Goal: Task Accomplishment & Management: Manage account settings

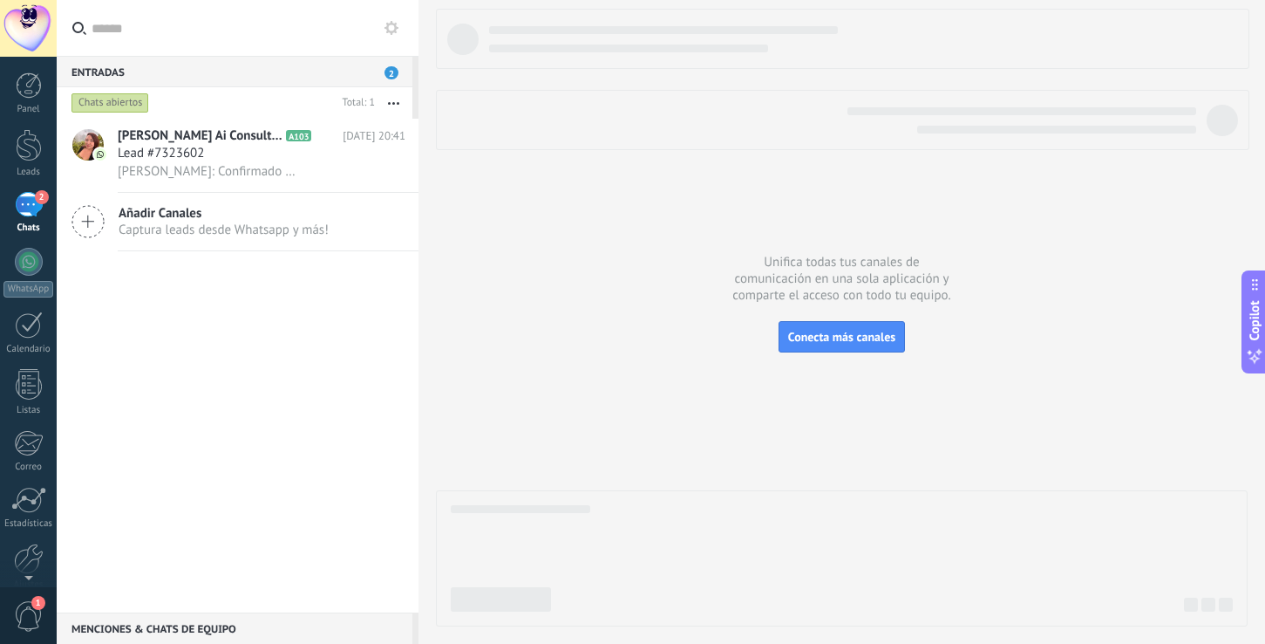
scroll to position [26, 0]
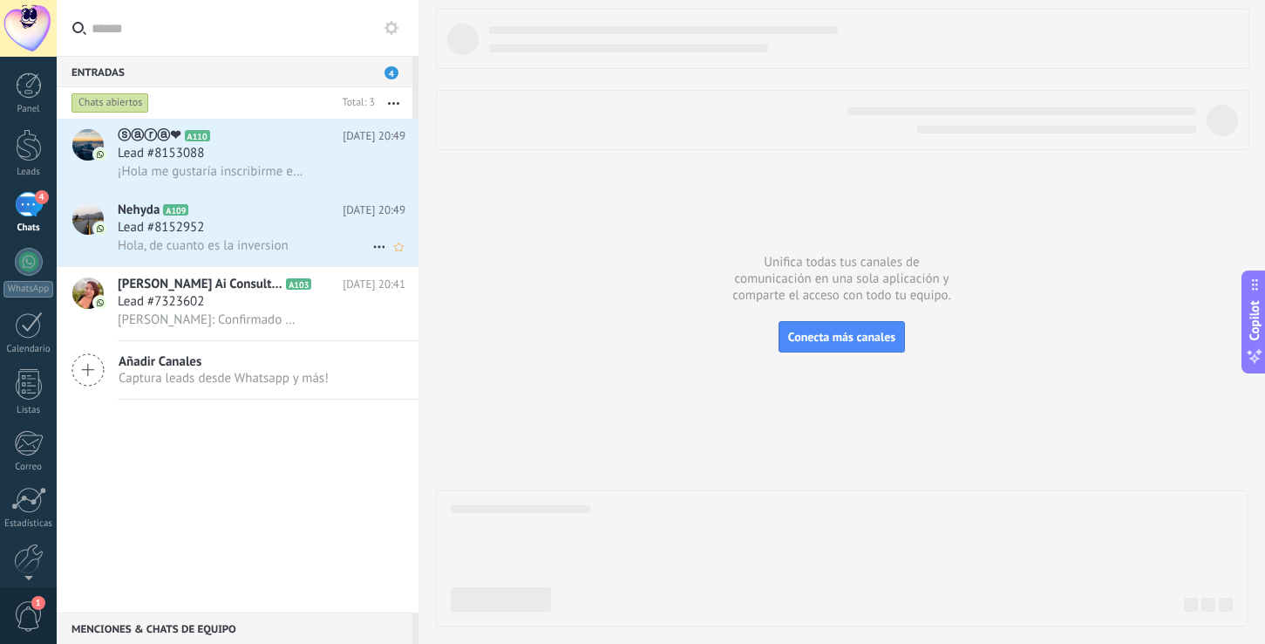
click at [256, 247] on span "Hola, de cuanto es la inversion" at bounding box center [203, 245] width 171 height 17
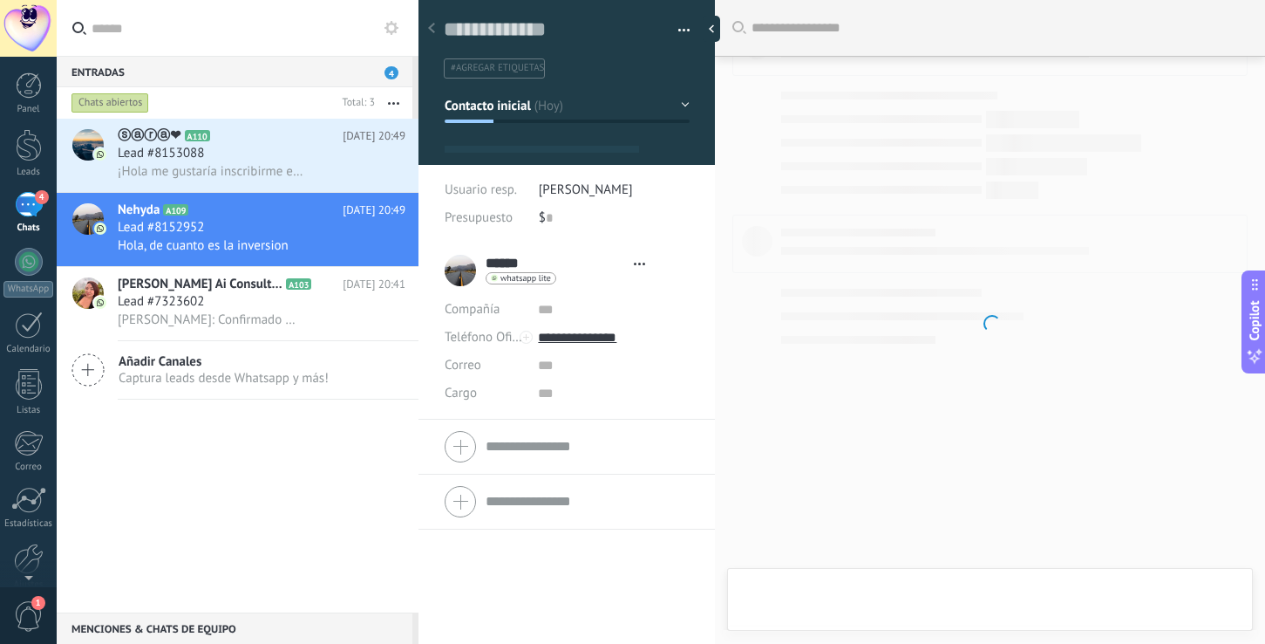
click at [790, 586] on div at bounding box center [990, 322] width 550 height 644
type textarea "**********"
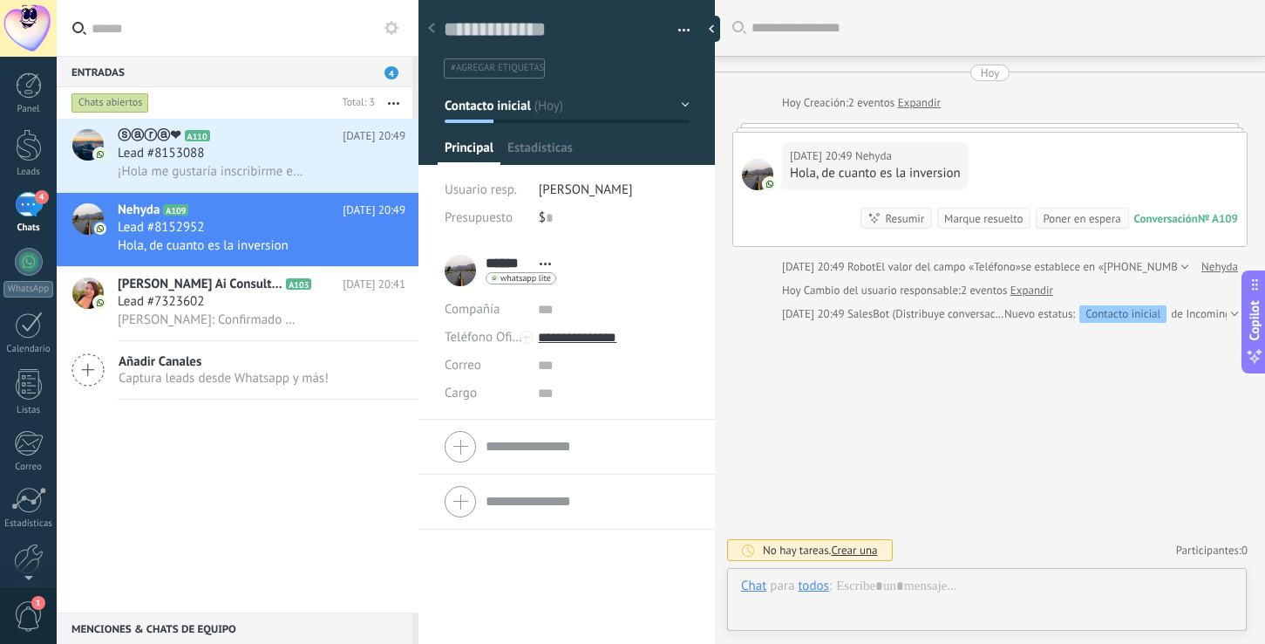
scroll to position [26, 0]
click at [924, 583] on div at bounding box center [987, 603] width 492 height 52
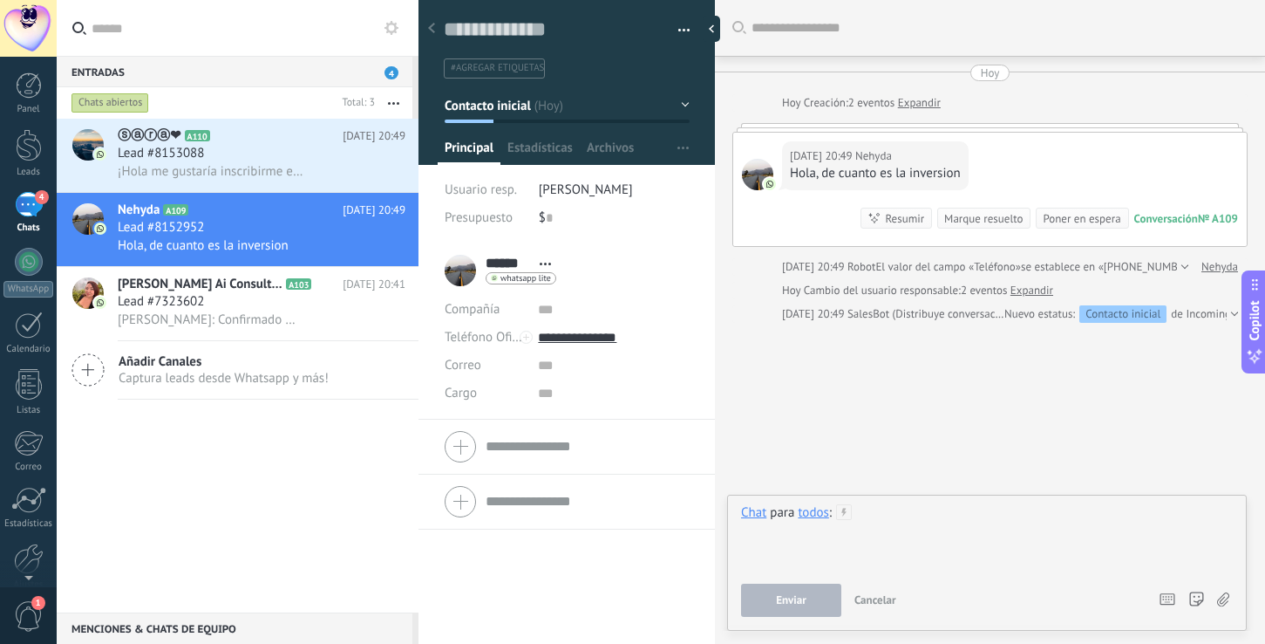
paste div
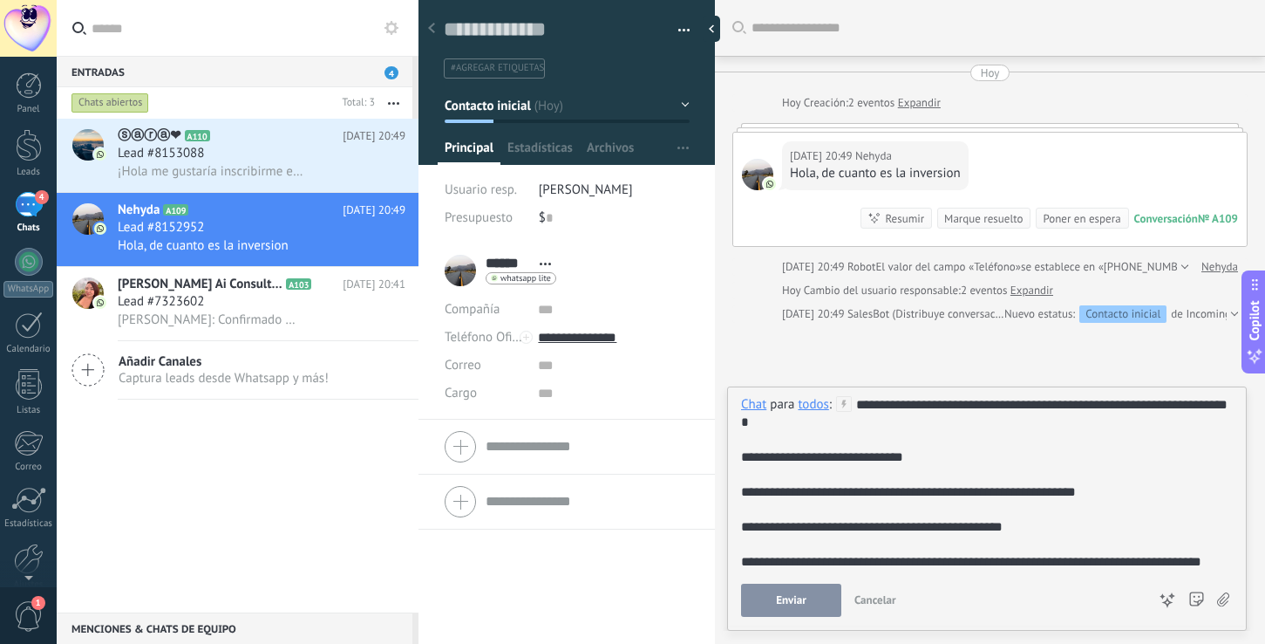
click at [885, 410] on div "**********" at bounding box center [984, 596] width 486 height 401
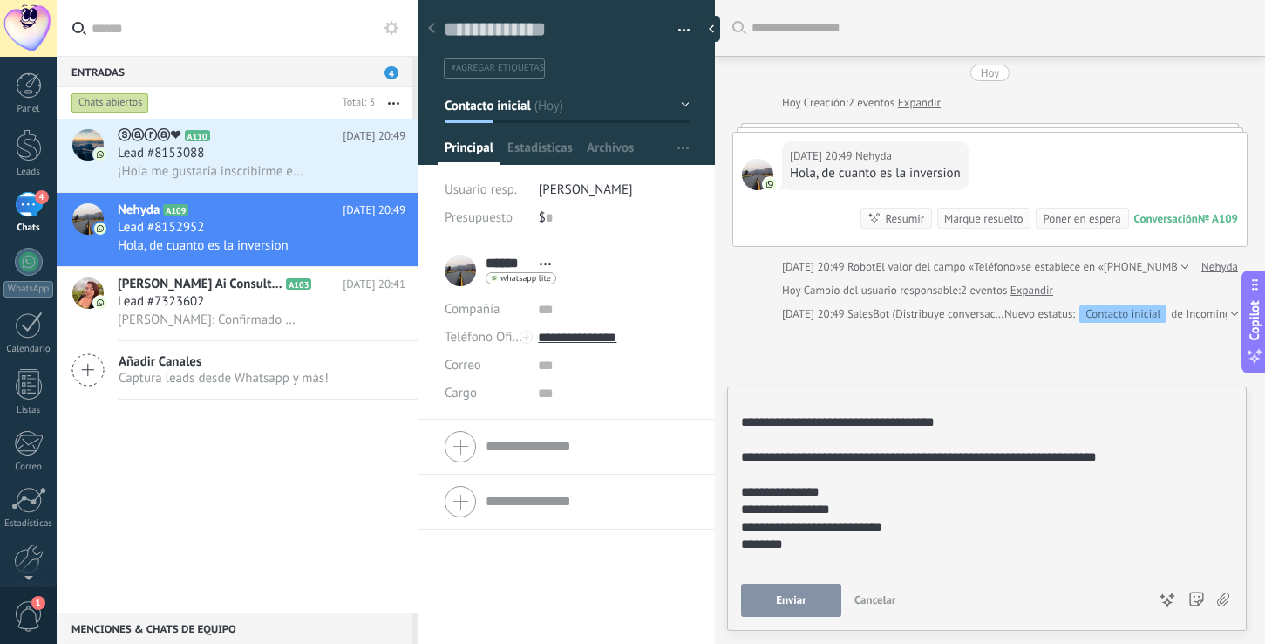
click at [787, 597] on span "Enviar" at bounding box center [791, 600] width 31 height 12
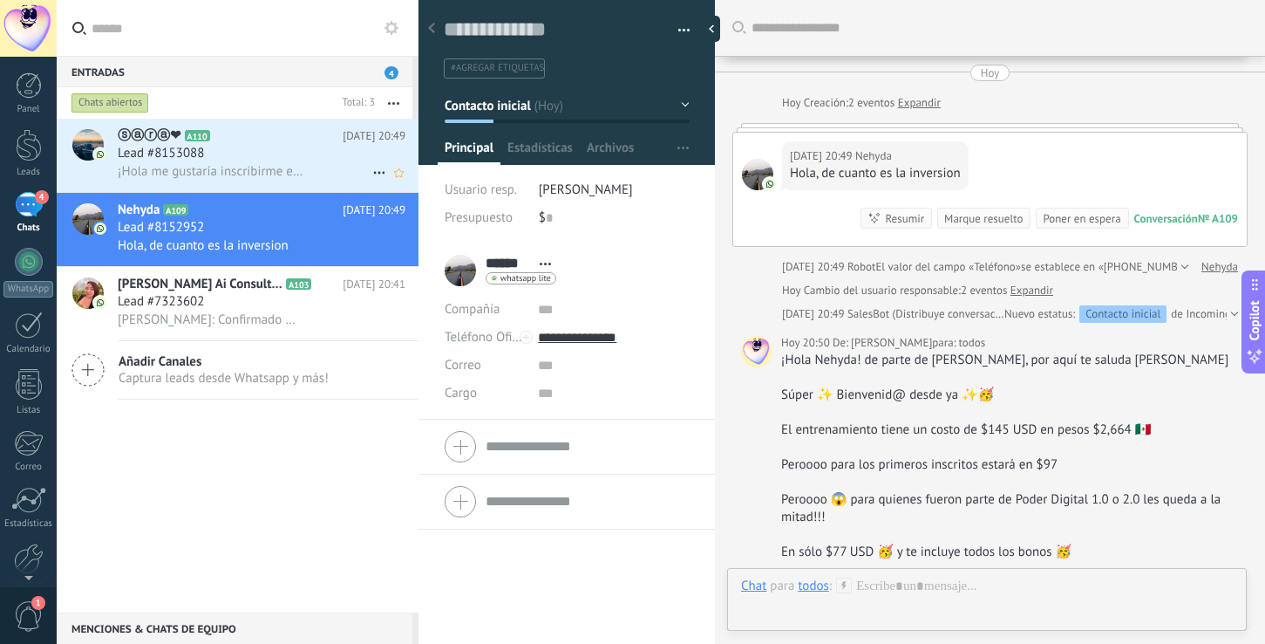
scroll to position [378, 0]
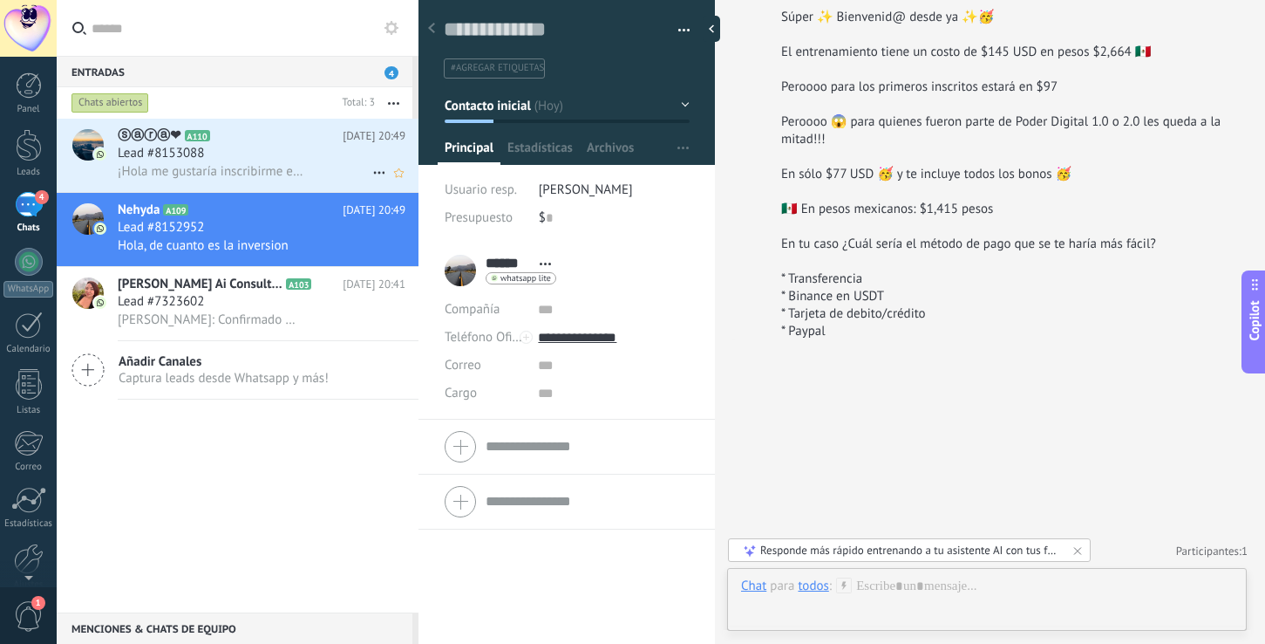
click at [235, 157] on div "Lead #8153088" at bounding box center [262, 153] width 288 height 17
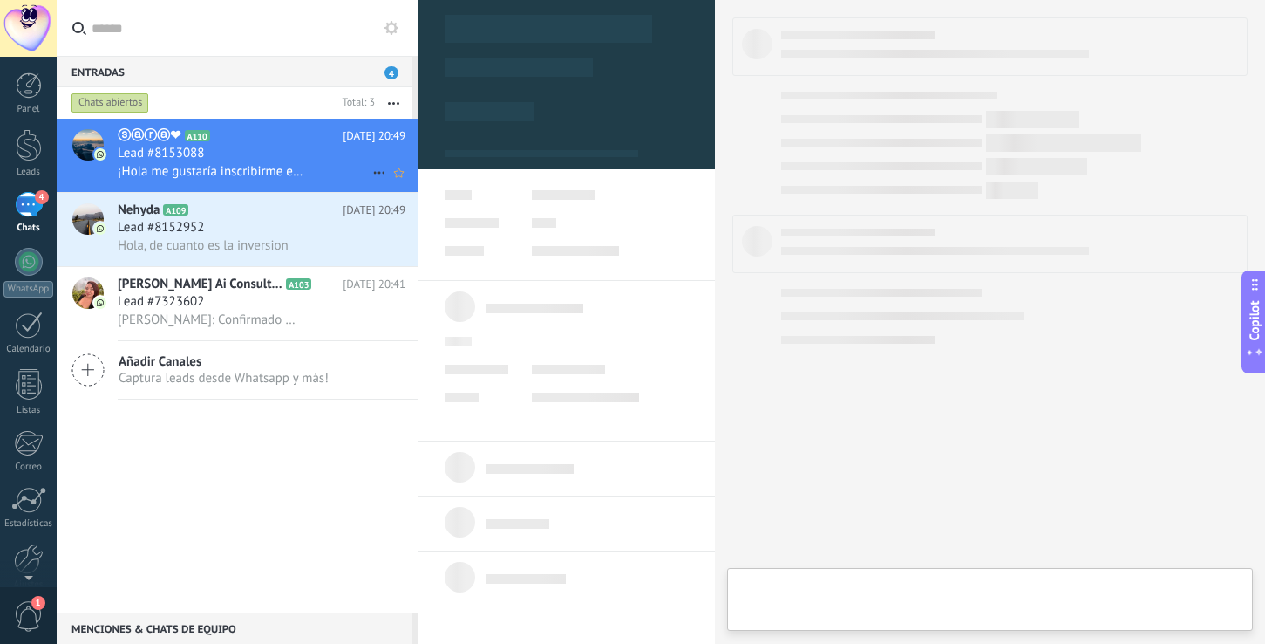
type textarea "**********"
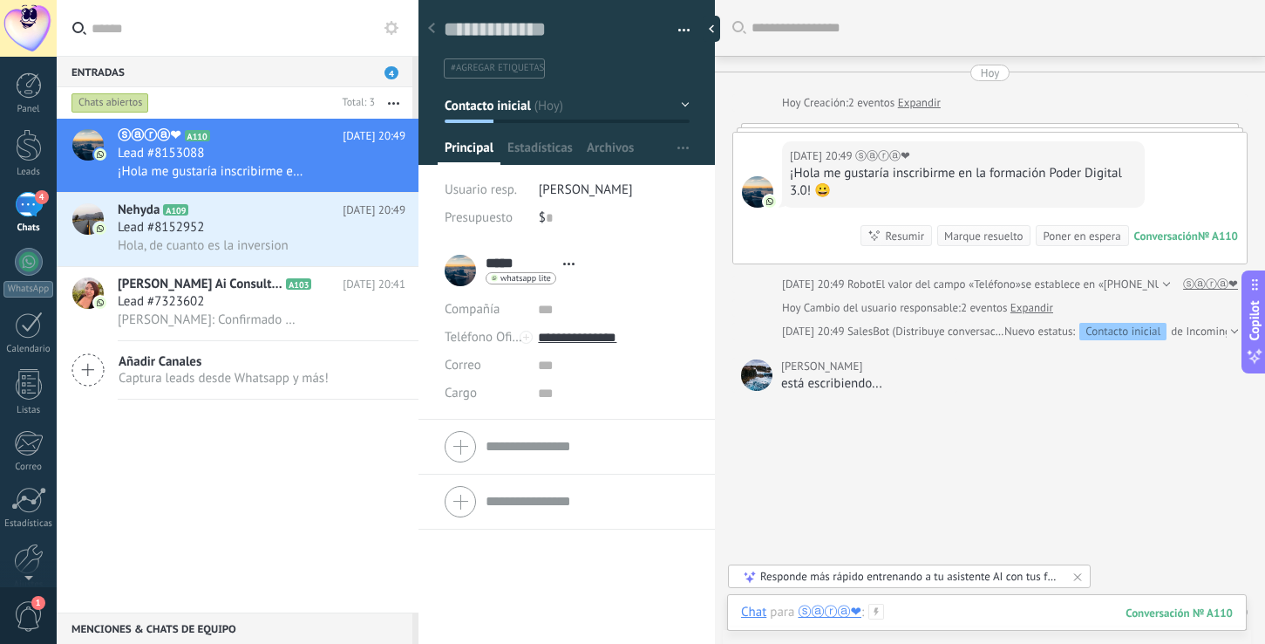
click at [909, 618] on div at bounding box center [987, 629] width 492 height 52
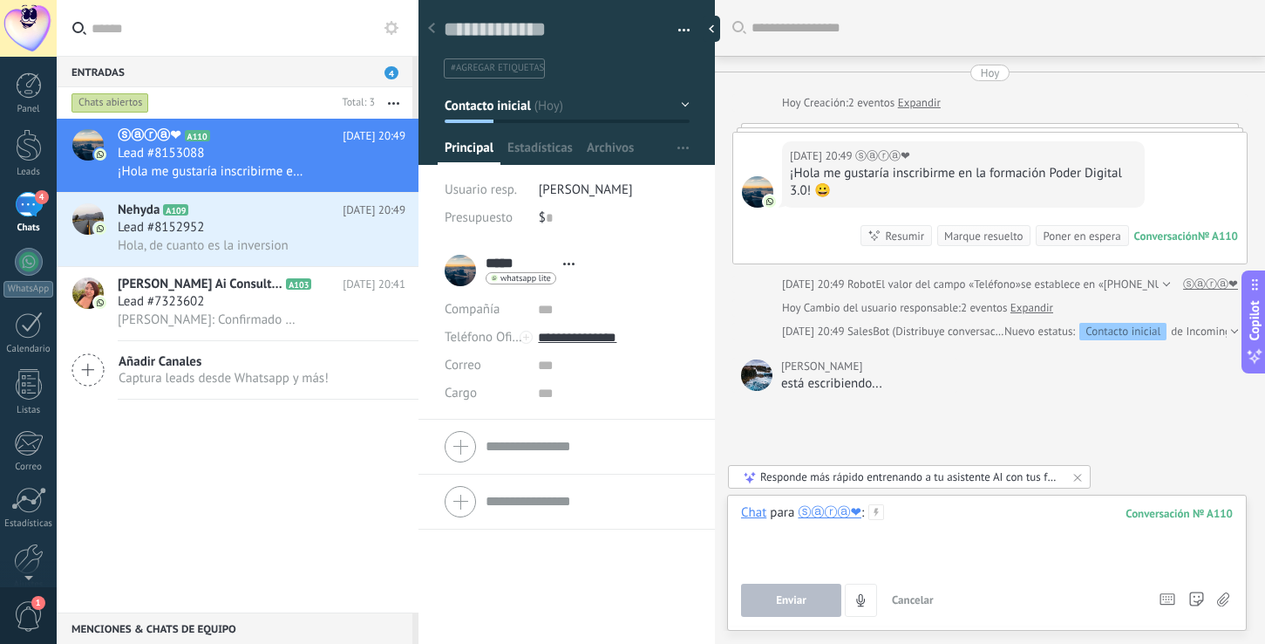
paste div
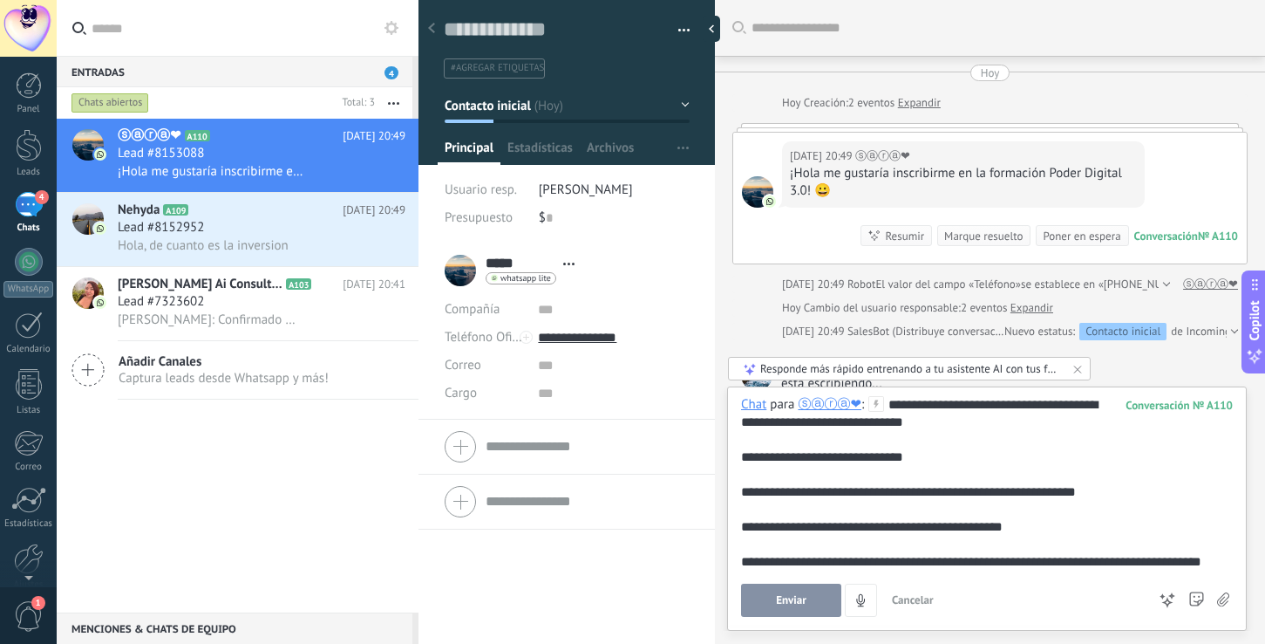
click at [919, 411] on div "**********" at bounding box center [984, 596] width 486 height 401
click at [808, 601] on button "Enviar" at bounding box center [791, 599] width 100 height 33
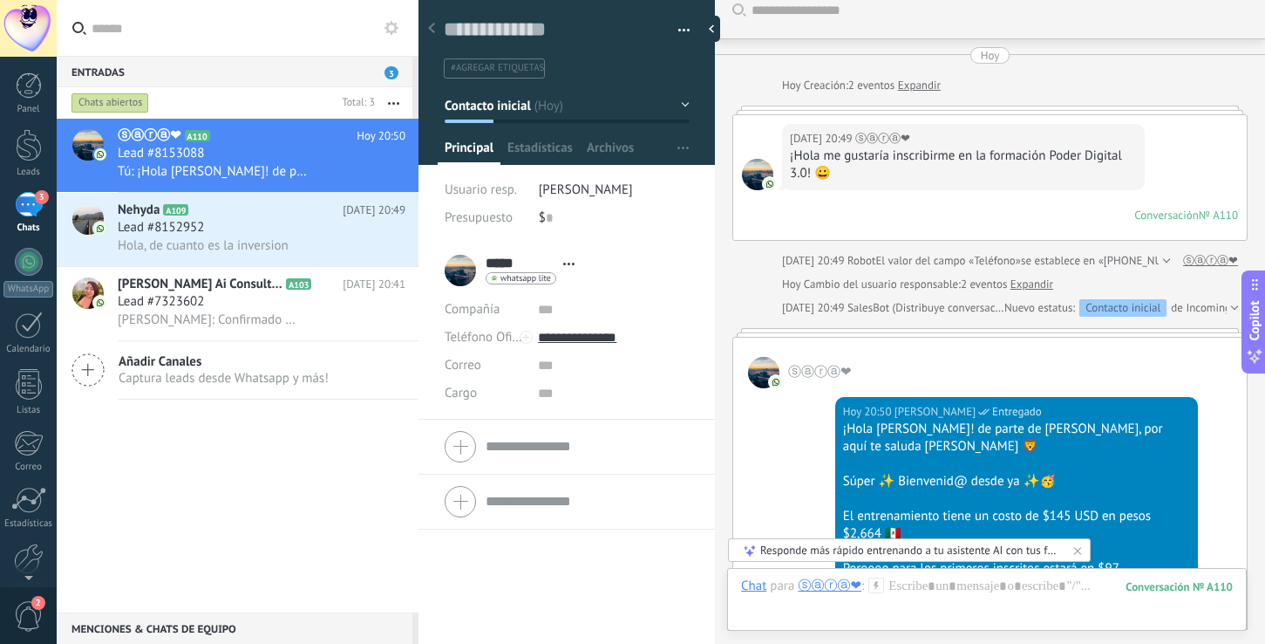
scroll to position [105, 0]
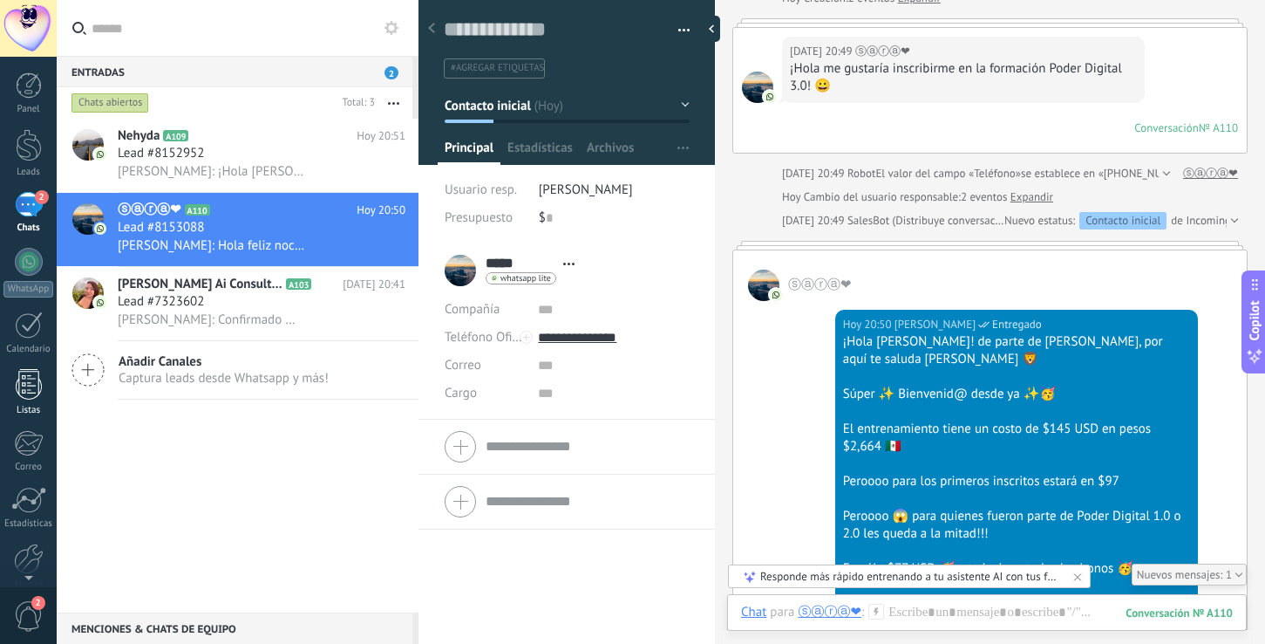
click at [28, 385] on div at bounding box center [29, 384] width 26 height 31
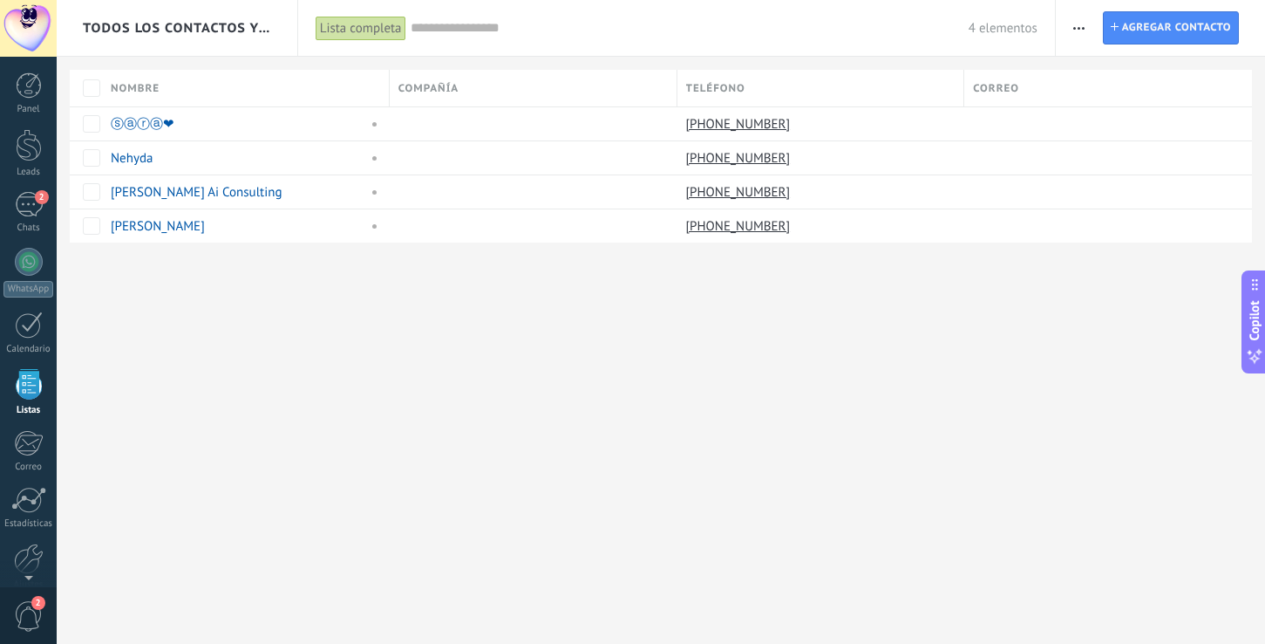
scroll to position [45, 0]
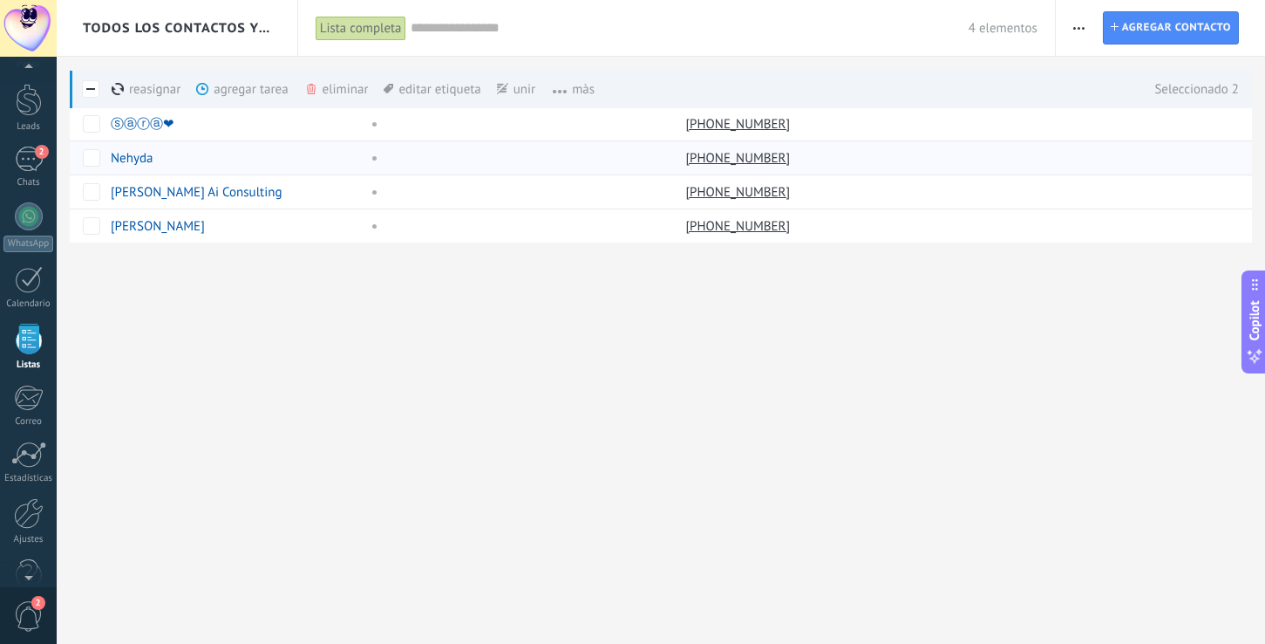
click at [153, 92] on div "reasignar màs" at bounding box center [176, 89] width 128 height 38
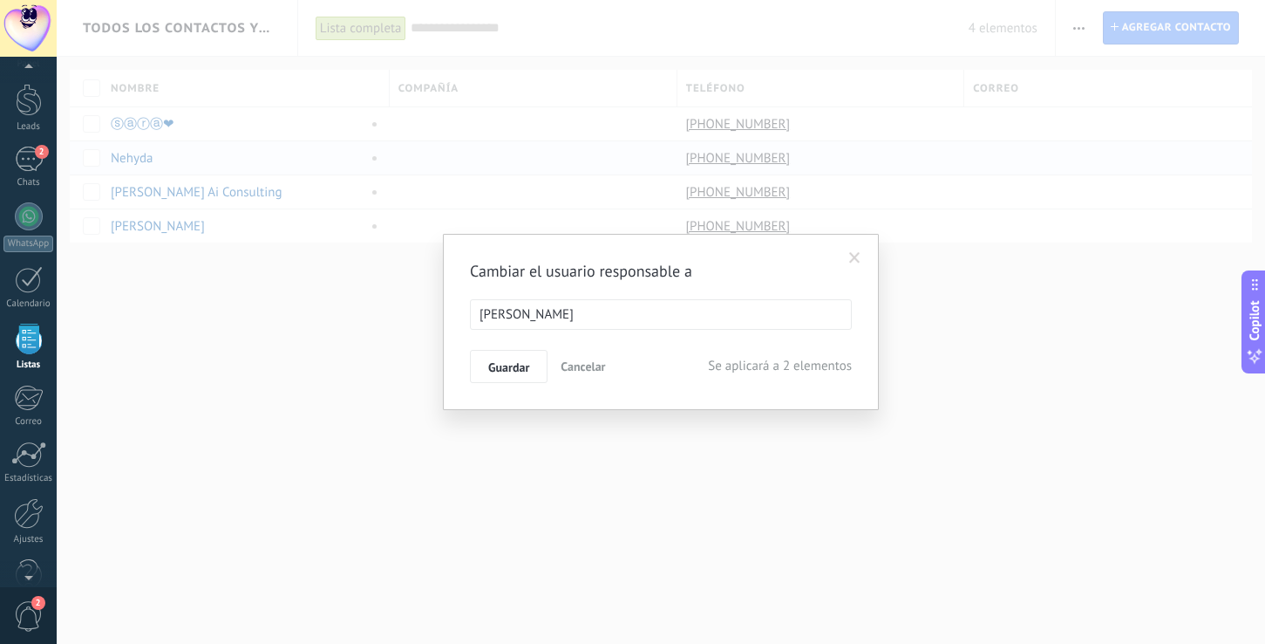
click at [536, 317] on span "[PERSON_NAME]" at bounding box center [527, 314] width 94 height 17
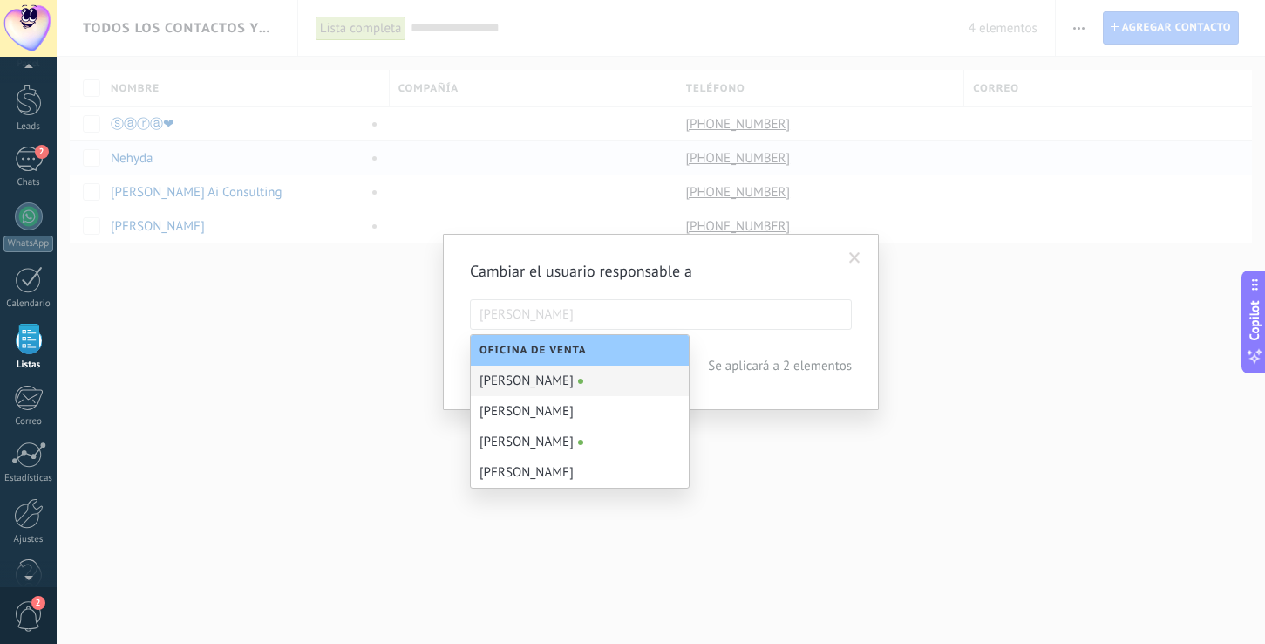
click at [576, 386] on div "Alberto Leon" at bounding box center [580, 380] width 218 height 31
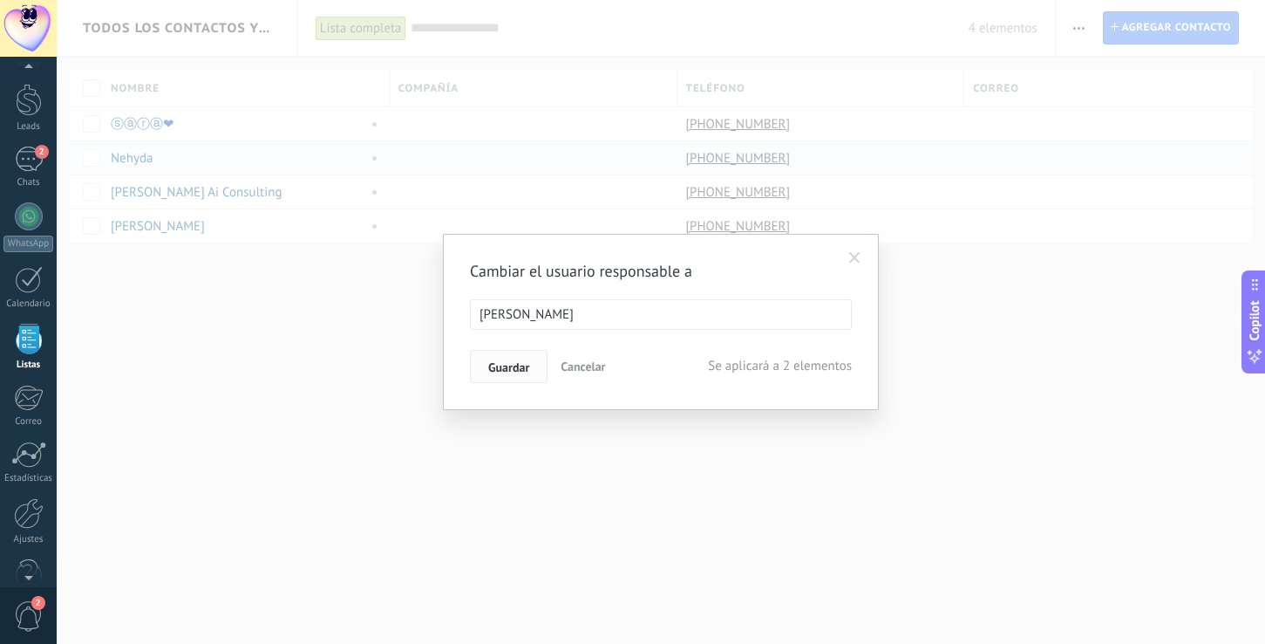
click at [532, 375] on button "Guardar" at bounding box center [509, 366] width 78 height 33
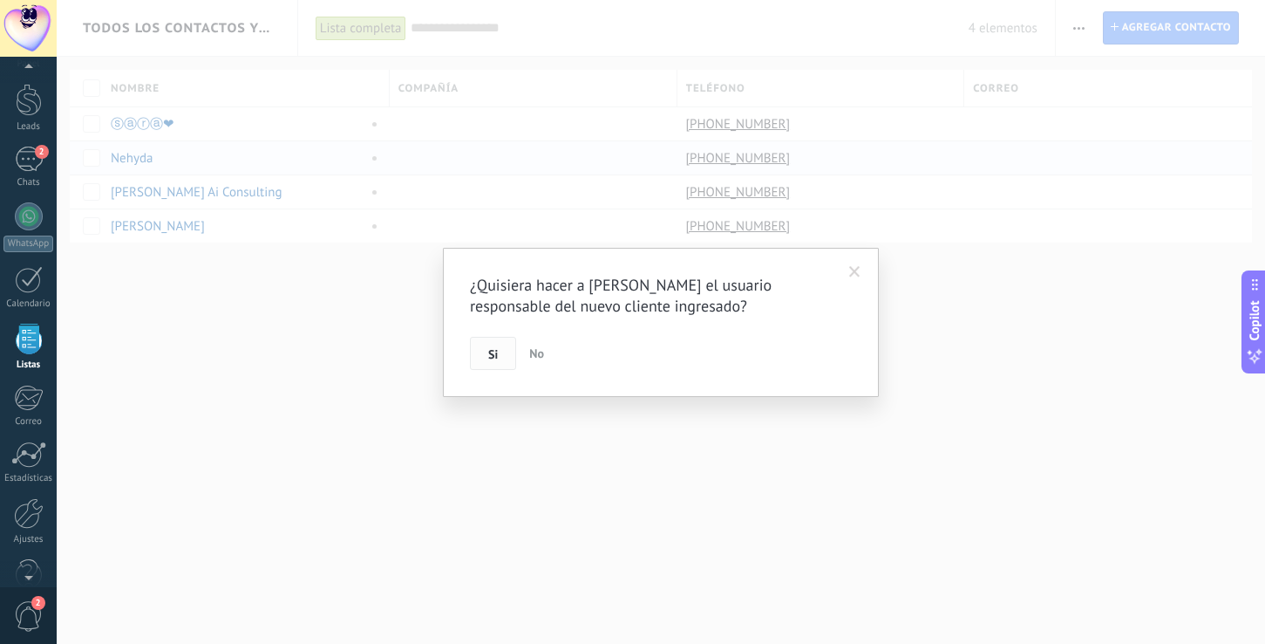
click at [494, 355] on span "Si" at bounding box center [493, 354] width 10 height 12
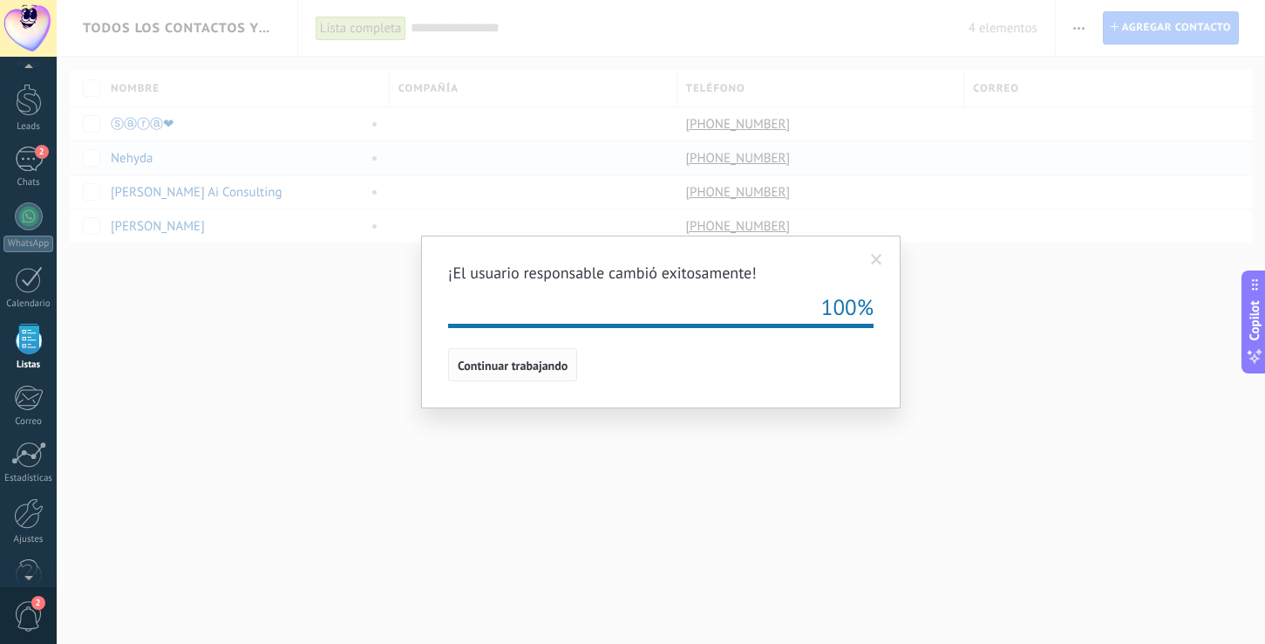
click at [489, 365] on span "Continuar trabajando" at bounding box center [513, 365] width 110 height 12
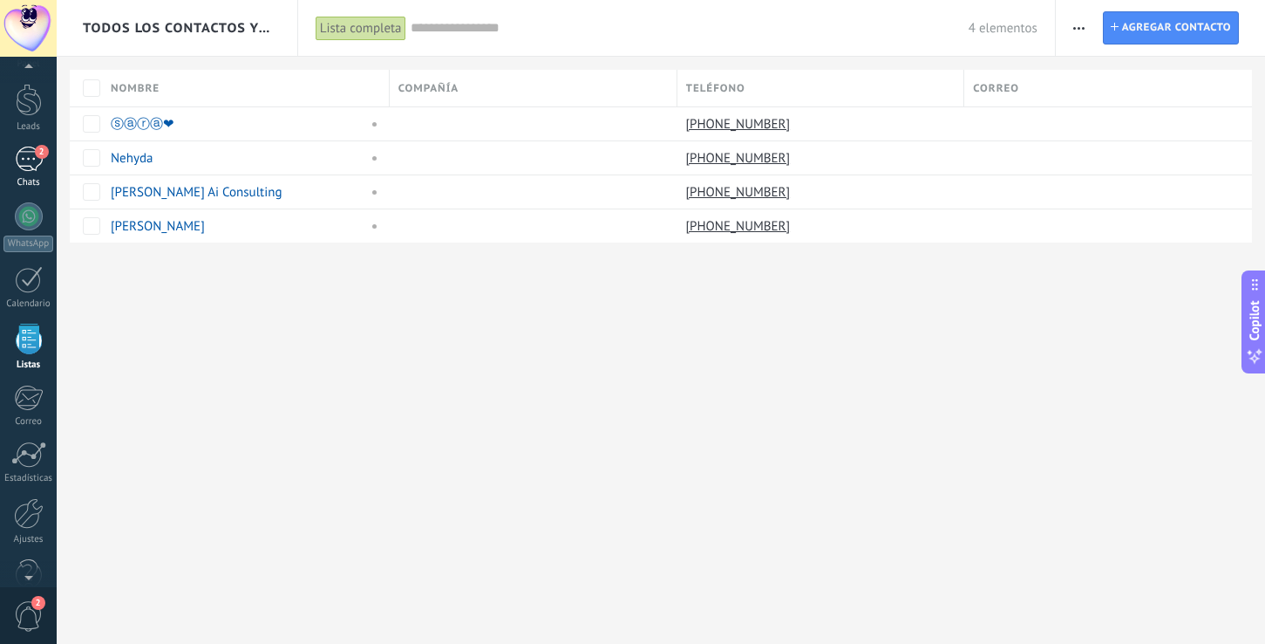
click at [21, 155] on div "2" at bounding box center [29, 159] width 28 height 25
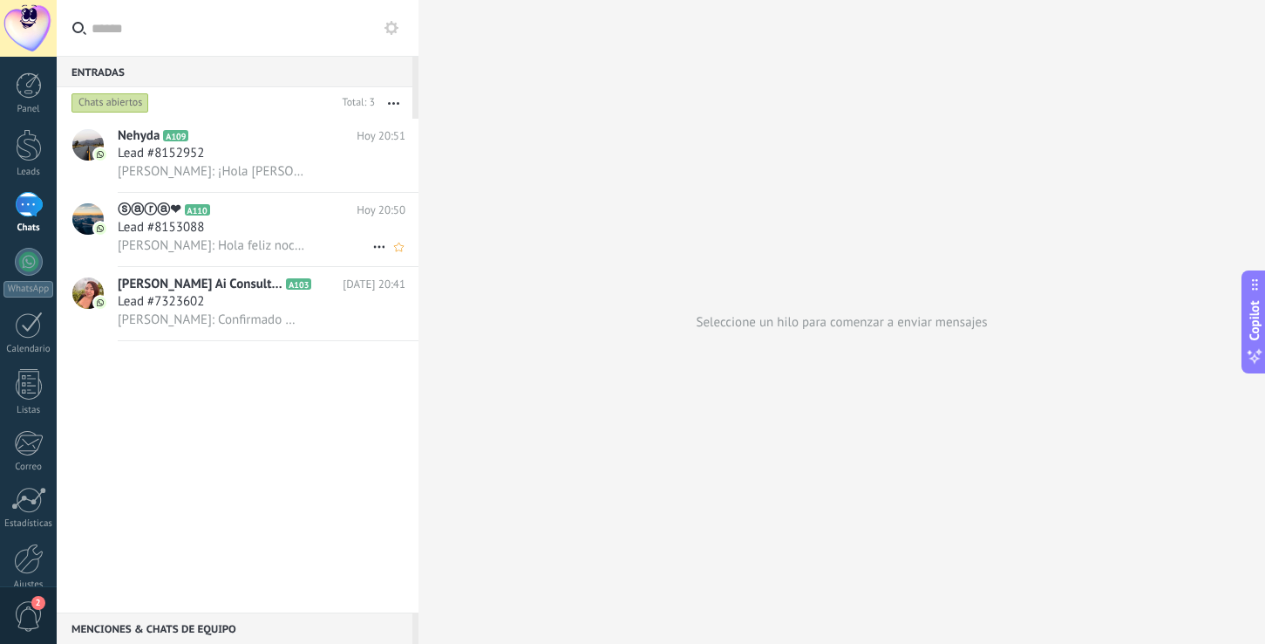
click at [209, 245] on span "[PERSON_NAME]: Hola feliz noche es [PERSON_NAME], listo para ser de las primera…" at bounding box center [214, 245] width 192 height 17
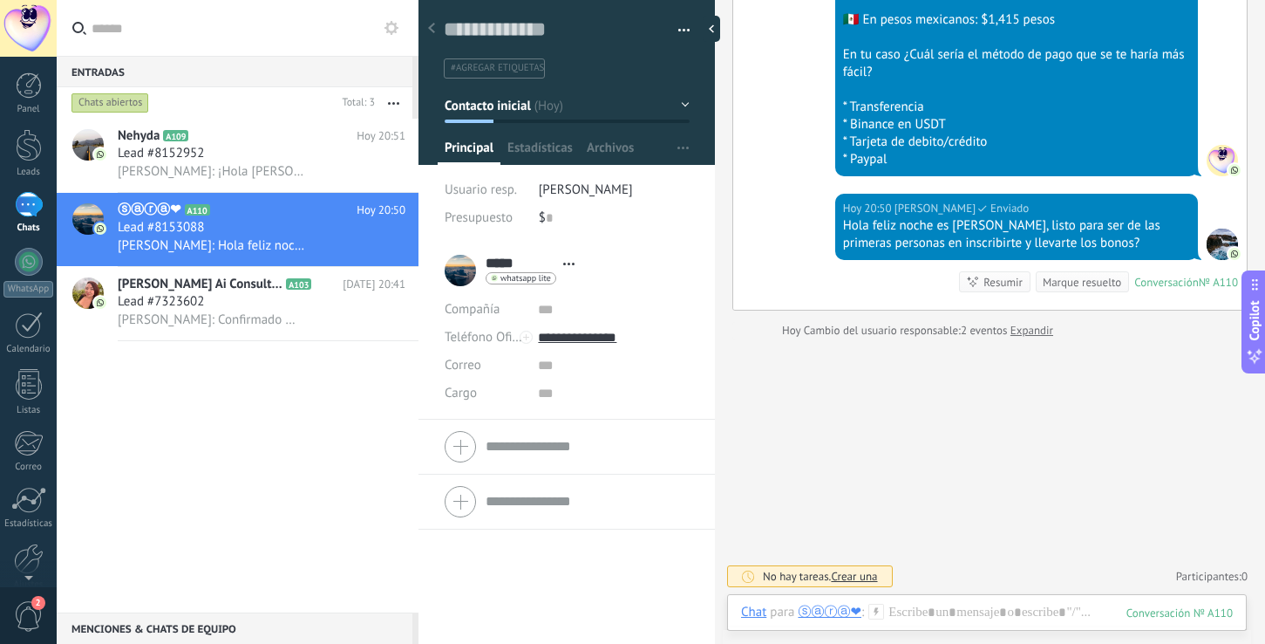
scroll to position [687, 0]
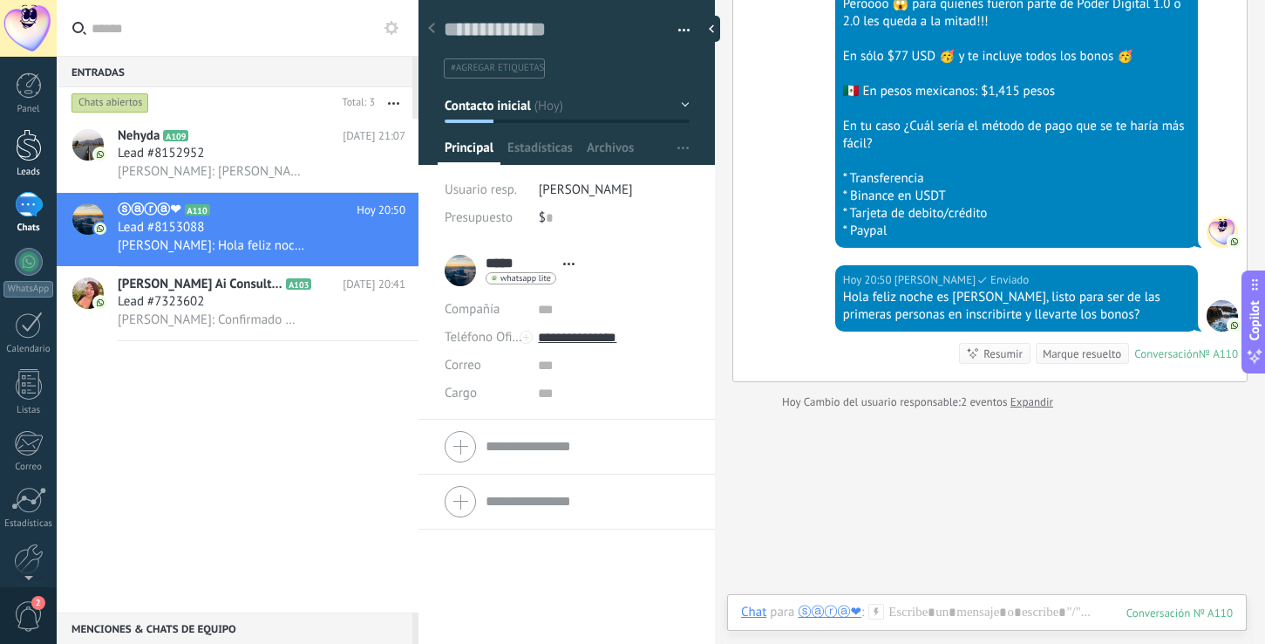
click at [36, 147] on div at bounding box center [29, 145] width 26 height 32
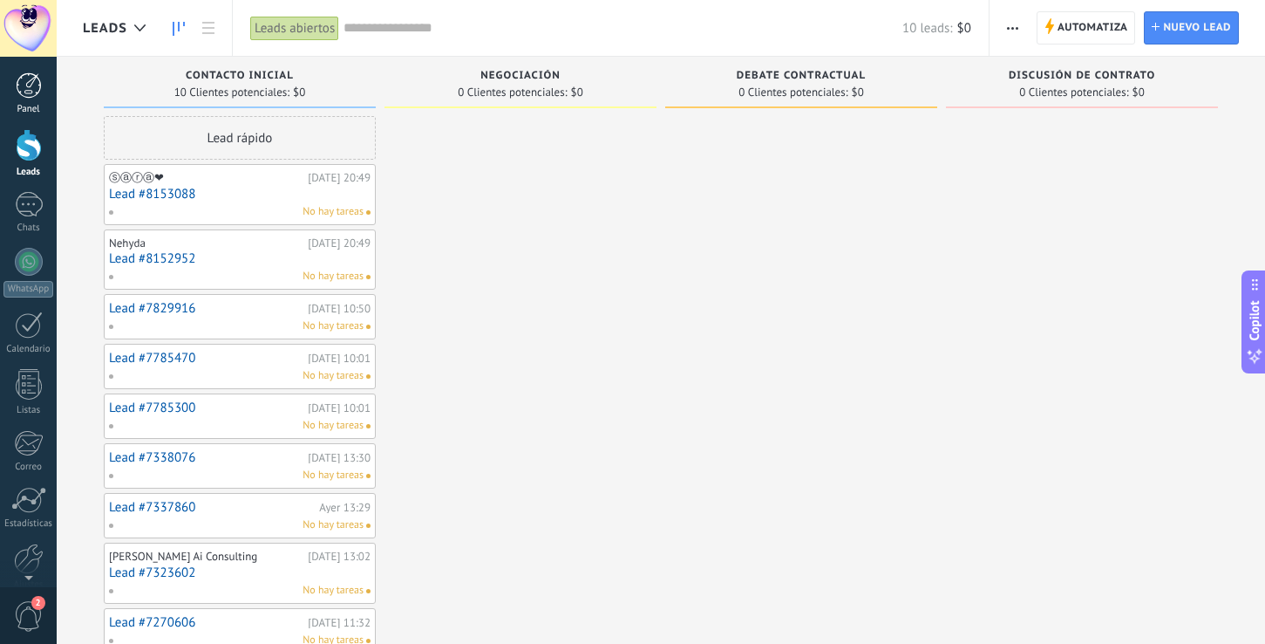
click at [29, 93] on div at bounding box center [29, 85] width 26 height 26
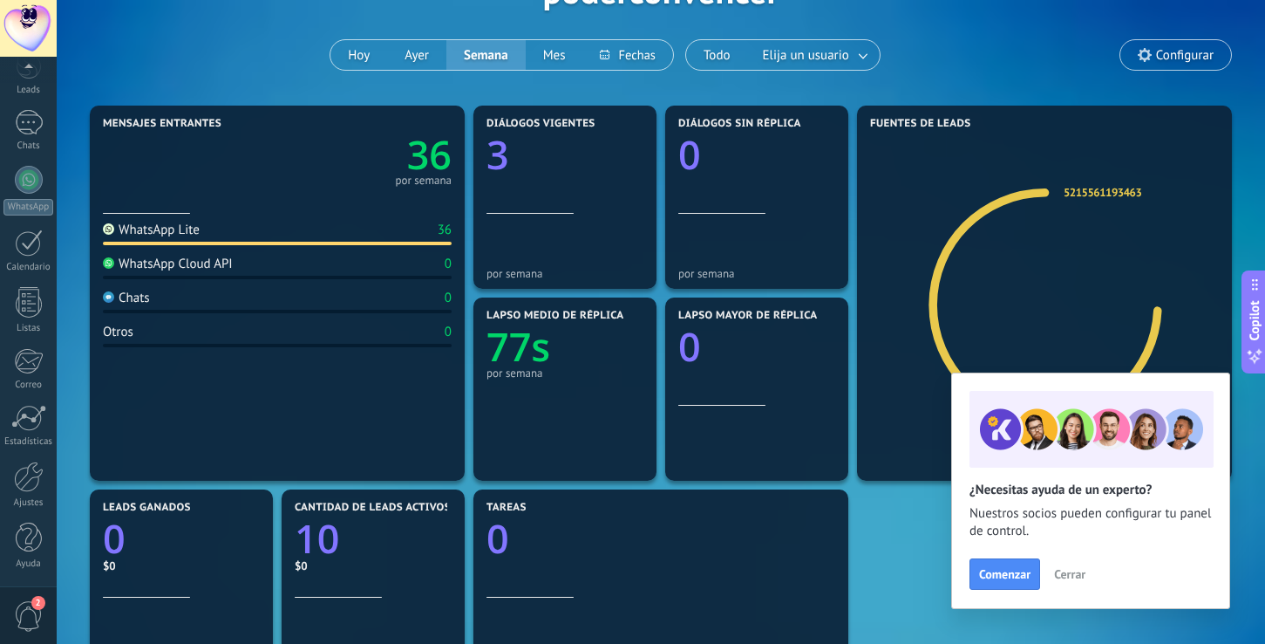
scroll to position [135, 0]
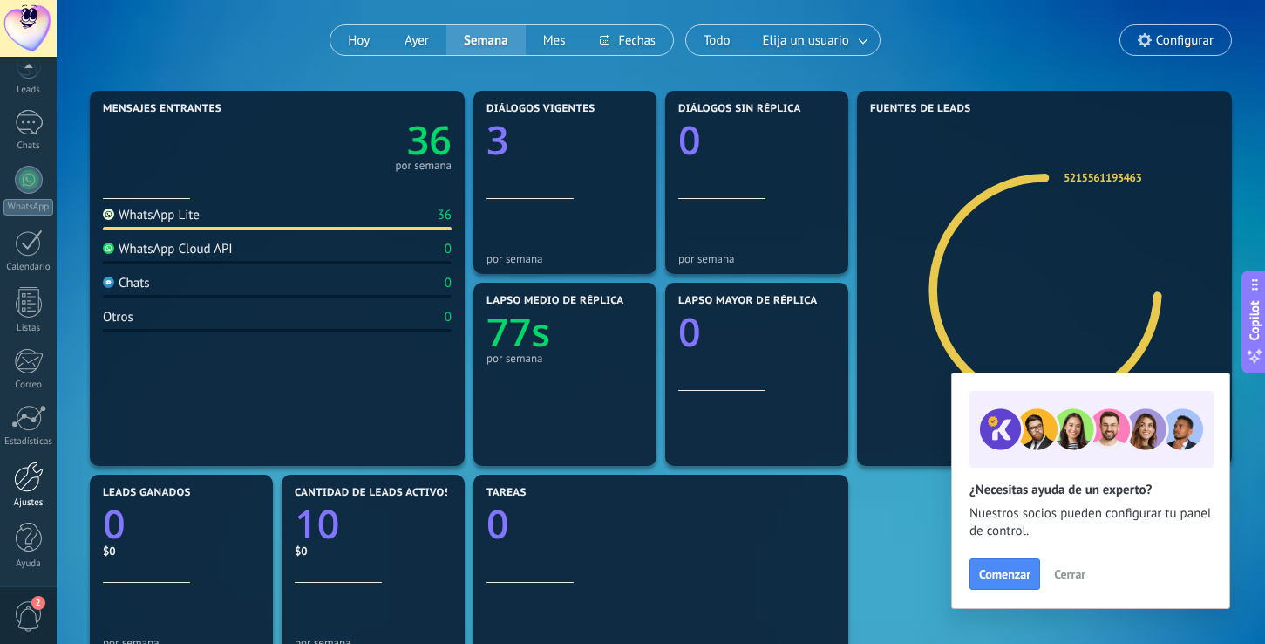
click at [27, 477] on div at bounding box center [29, 476] width 30 height 31
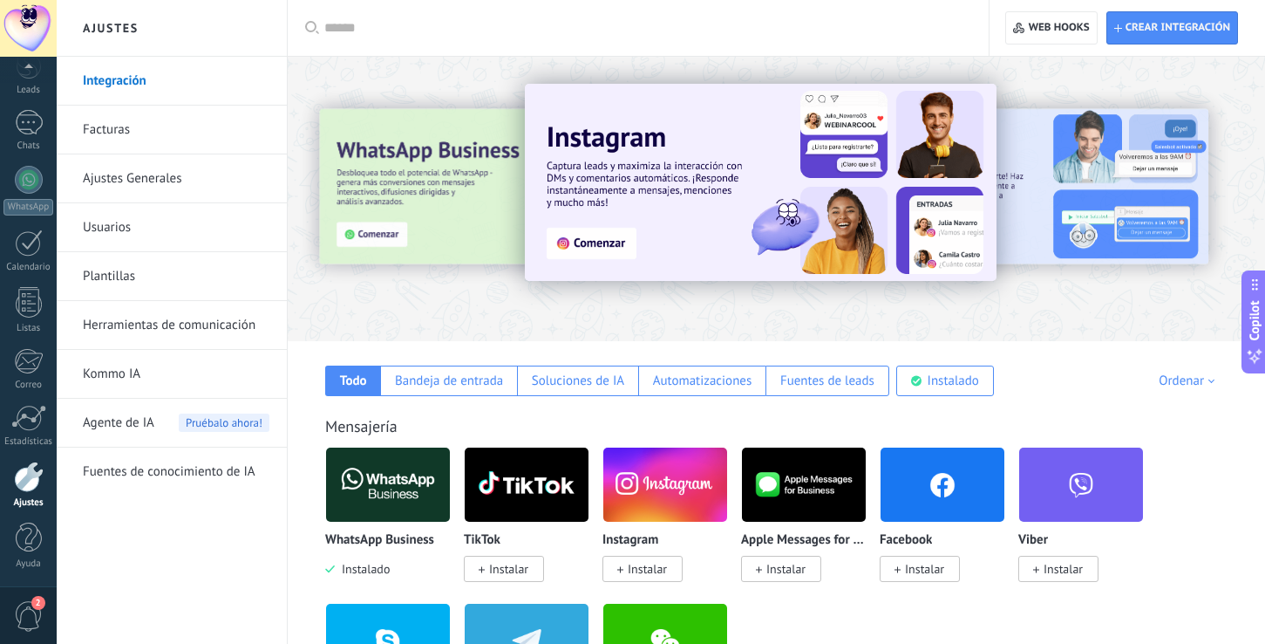
click at [632, 290] on div at bounding box center [777, 194] width 978 height 250
click at [938, 54] on div at bounding box center [644, 28] width 640 height 56
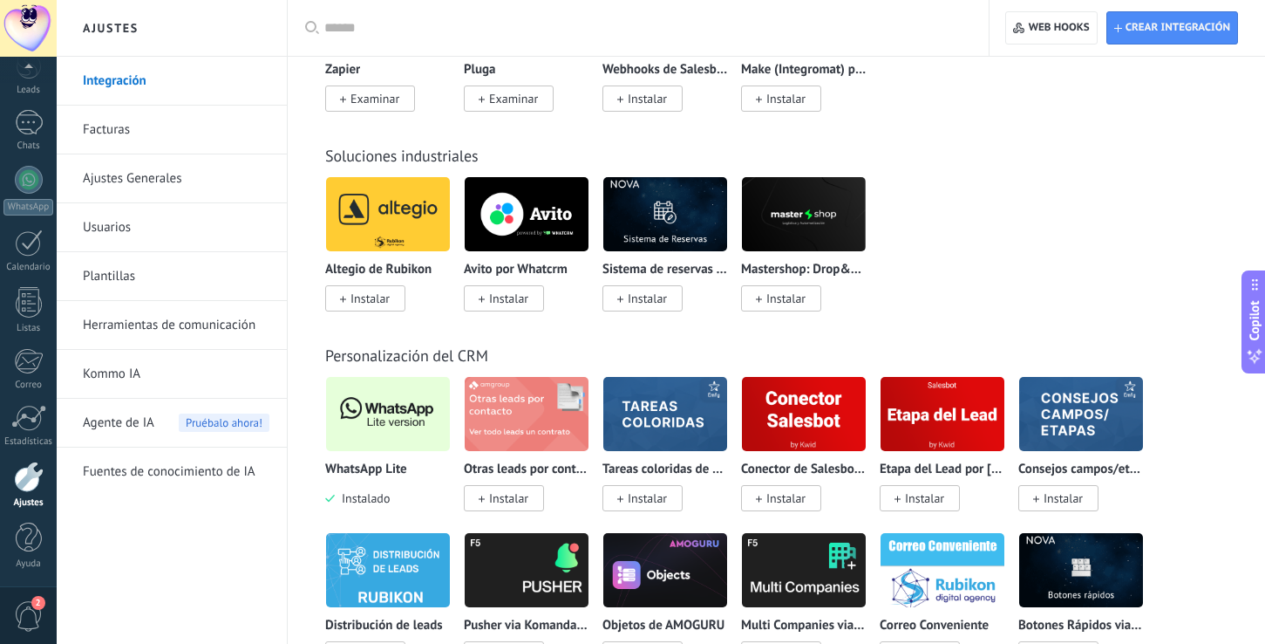
scroll to position [4053, 0]
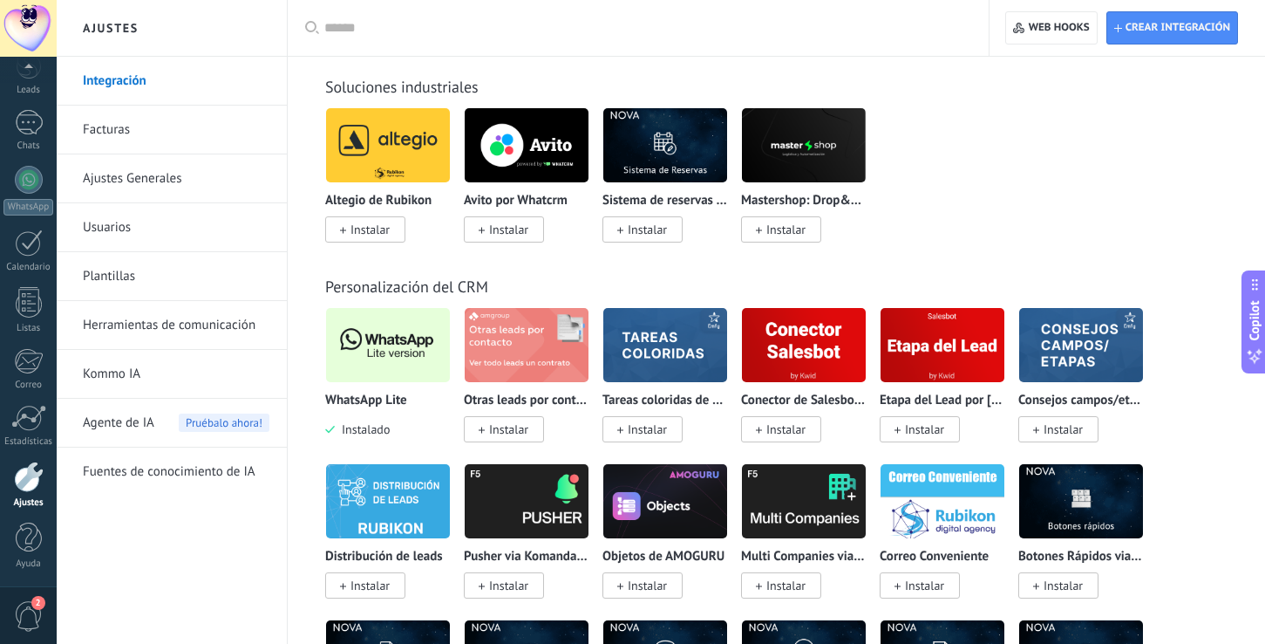
click at [365, 360] on img at bounding box center [388, 345] width 124 height 85
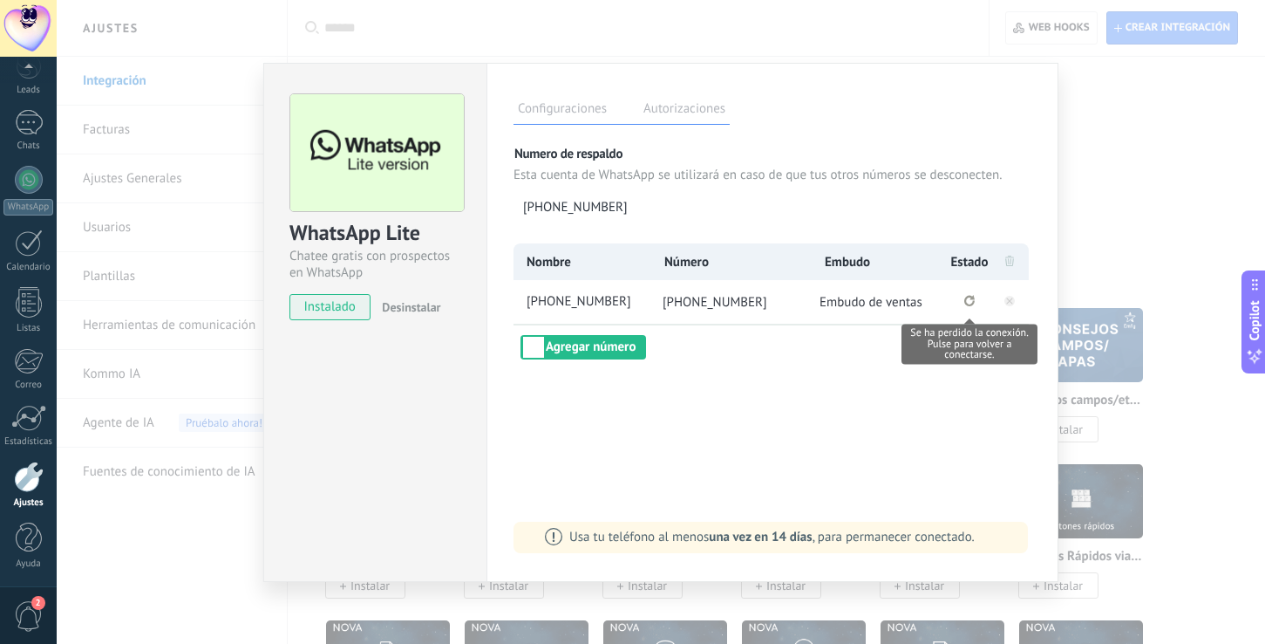
click at [969, 301] on icon "Se ha perdido la conexión. Pulse para volver a conectarse." at bounding box center [970, 300] width 10 height 11
click at [969, 302] on icon "Se ha perdido la conexión. Para restablecerla, remuevalo y vuelva a conectarlo." at bounding box center [970, 300] width 2 height 6
click at [896, 302] on span "Embudo de ventas" at bounding box center [871, 302] width 103 height 17
click at [1009, 304] on rect at bounding box center [1010, 301] width 10 height 10
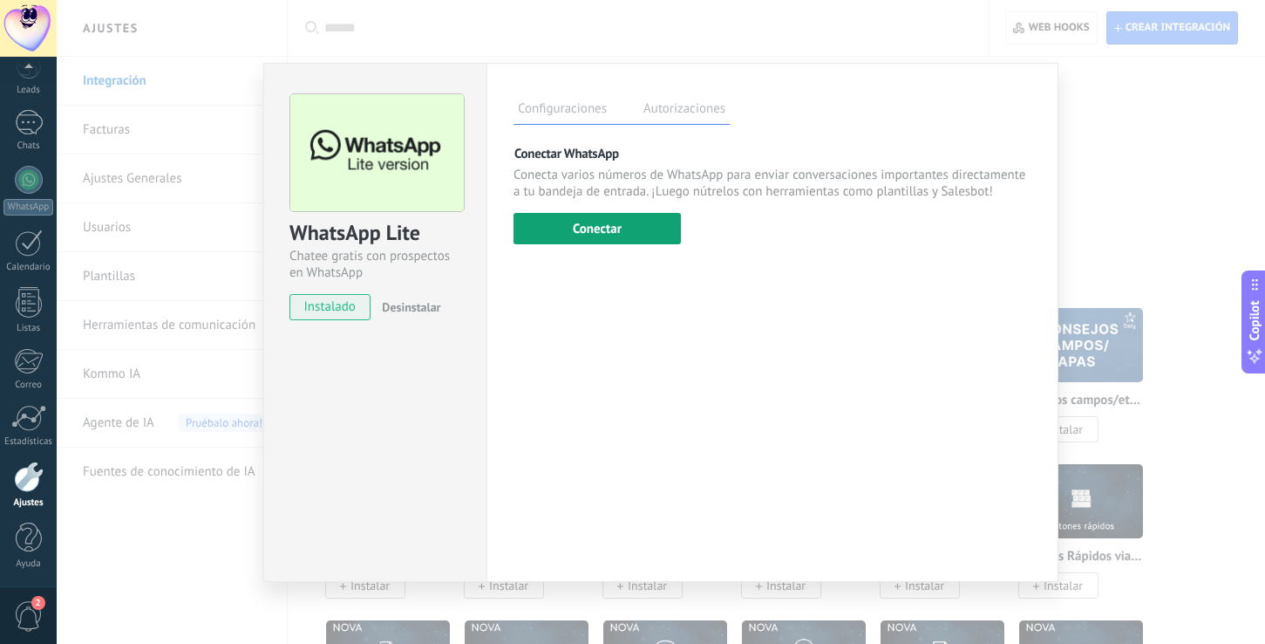
click at [636, 238] on button "Conectar" at bounding box center [597, 228] width 167 height 31
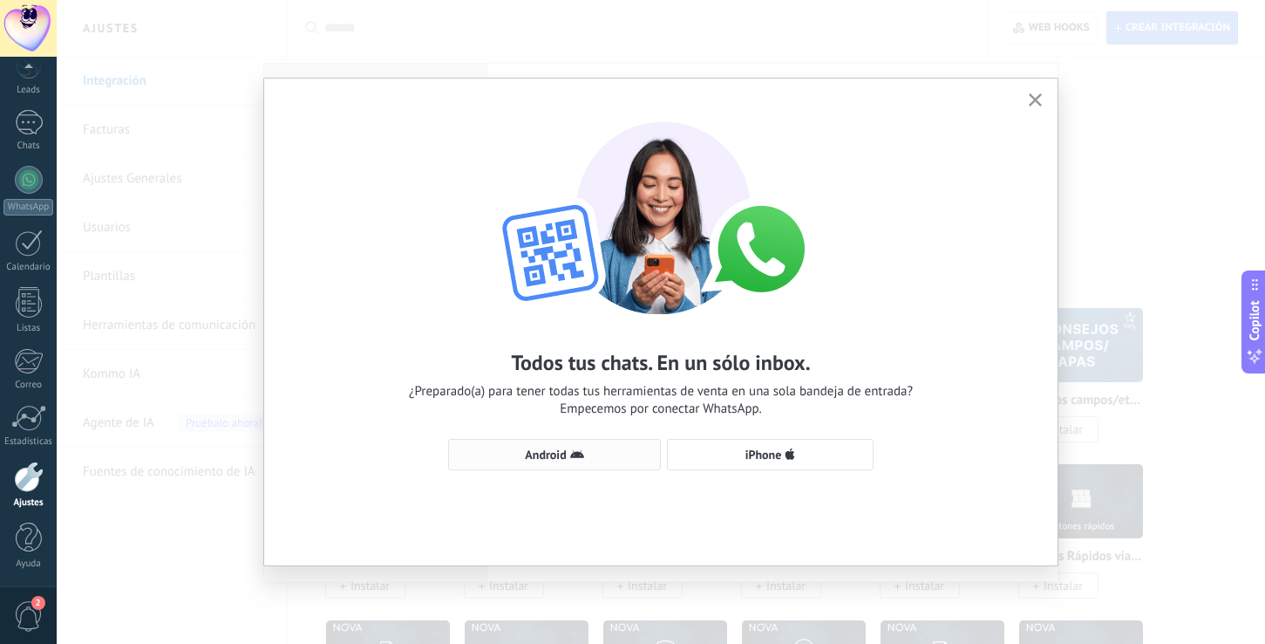
click at [596, 452] on span "Android" at bounding box center [555, 454] width 194 height 14
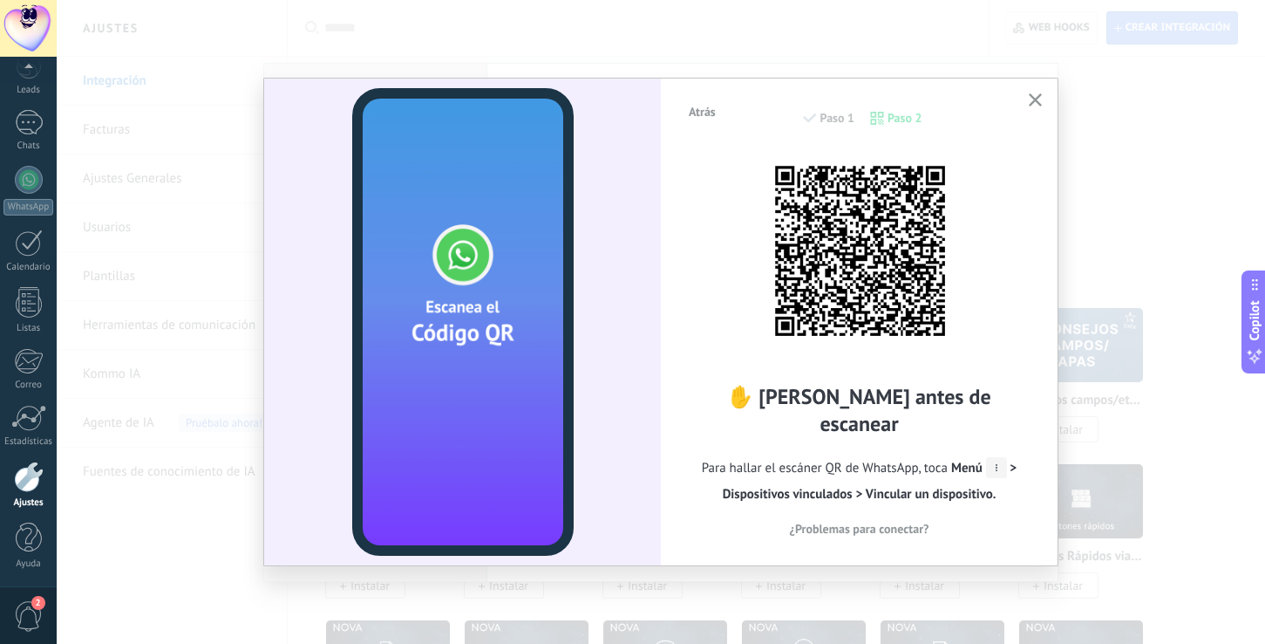
click at [1037, 99] on icon "button" at bounding box center [1035, 99] width 13 height 13
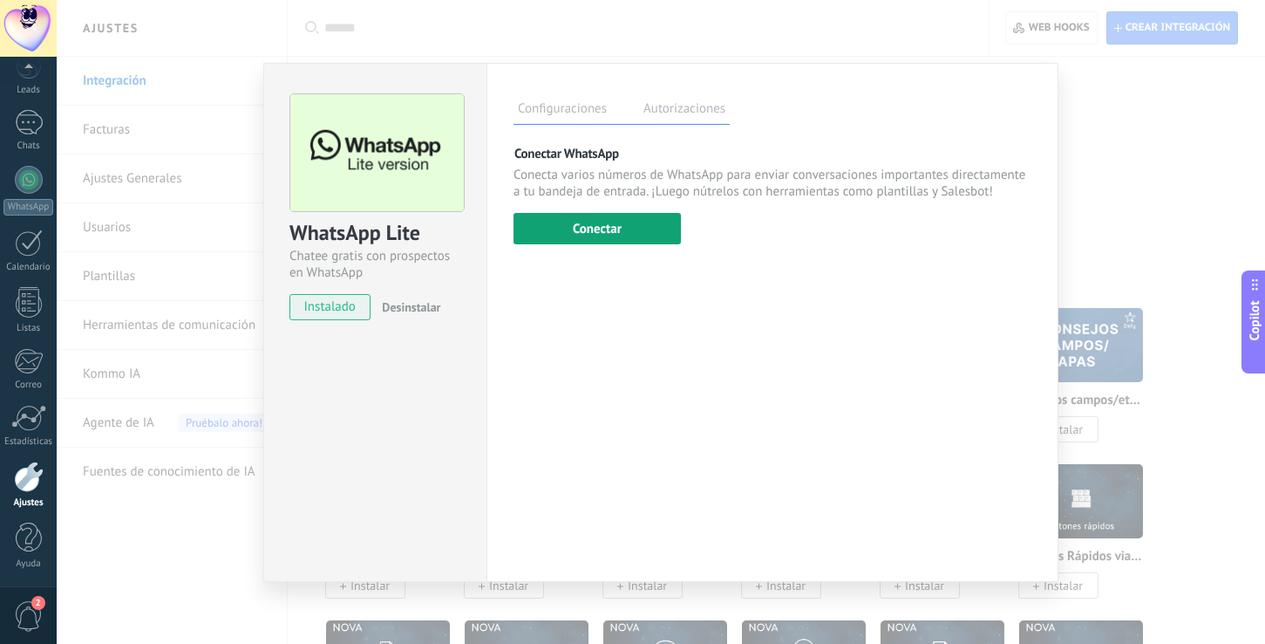
click at [651, 240] on button "Conectar" at bounding box center [597, 228] width 167 height 31
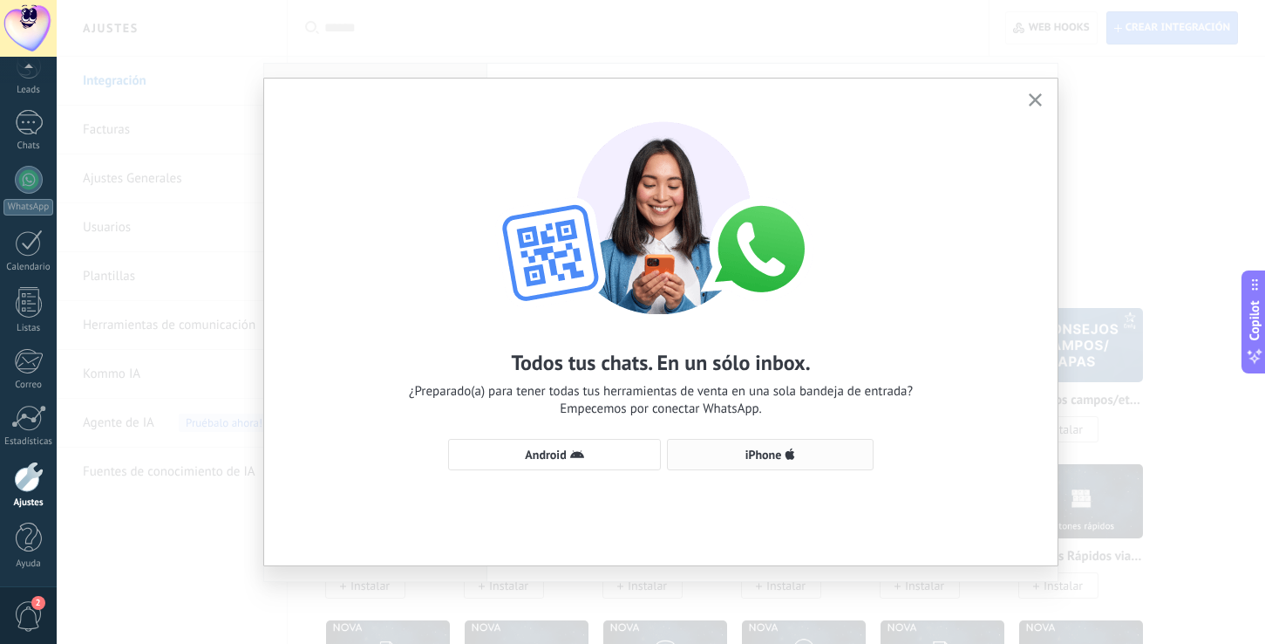
click at [777, 460] on span "iPhone" at bounding box center [764, 454] width 37 height 12
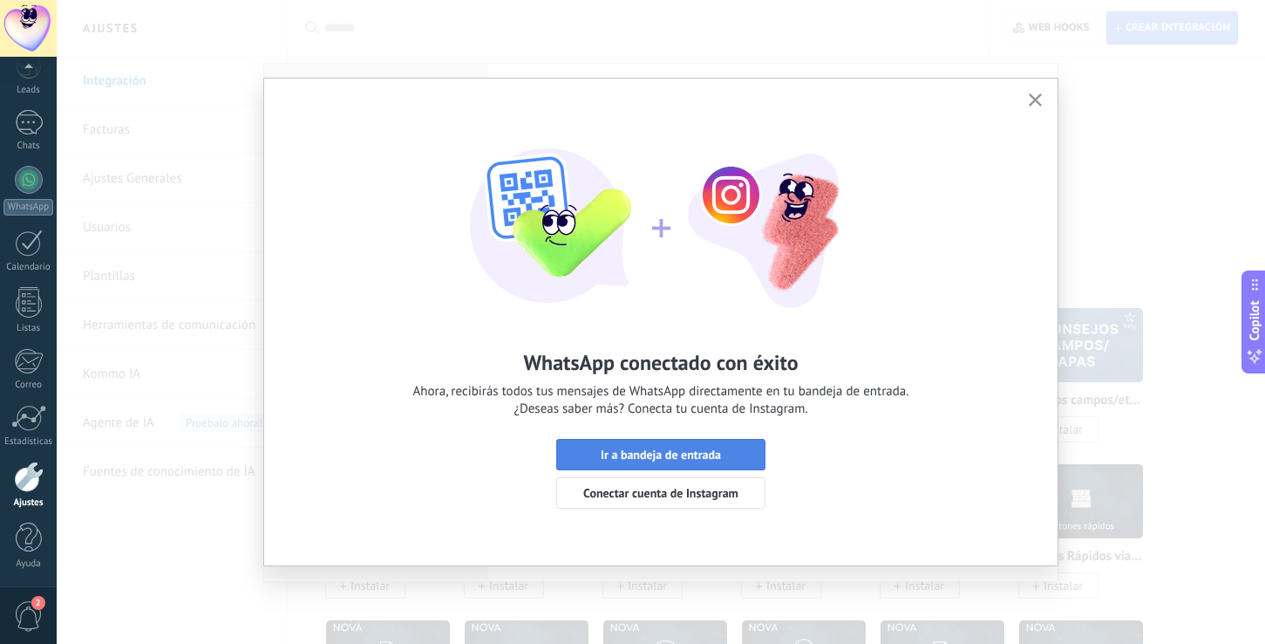
click at [713, 457] on span "Ir a bandeja de entrada" at bounding box center [661, 454] width 120 height 12
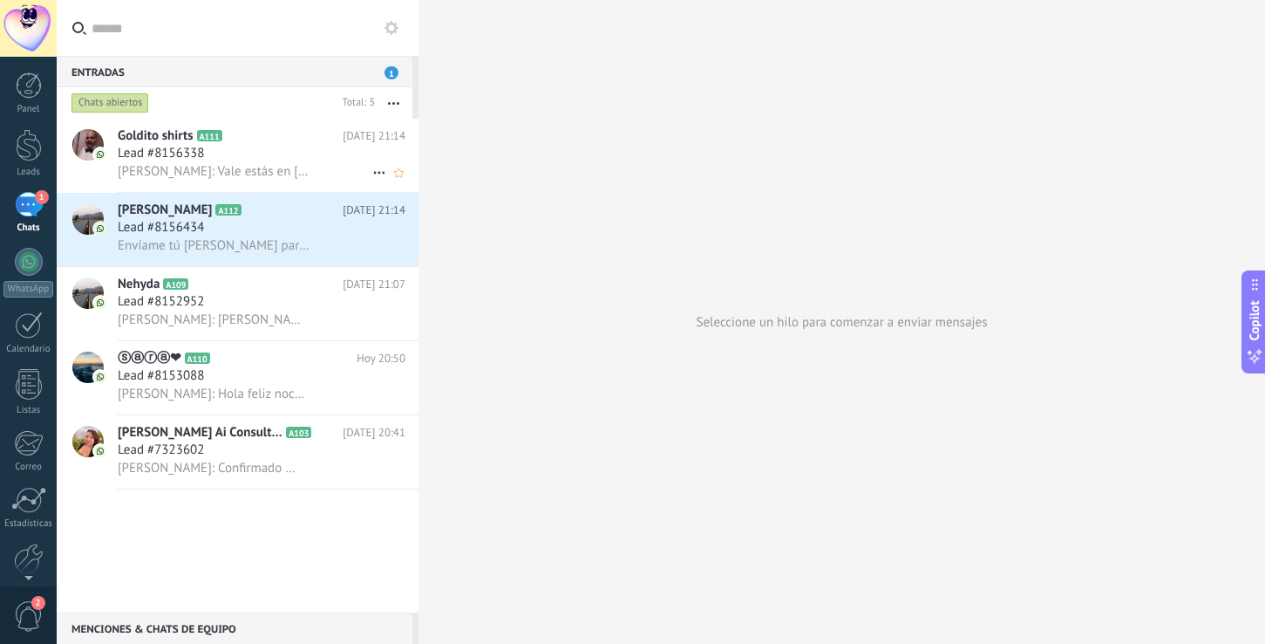
click at [218, 172] on span "[PERSON_NAME]: Vale estás en [GEOGRAPHIC_DATA] cierto?" at bounding box center [214, 171] width 192 height 17
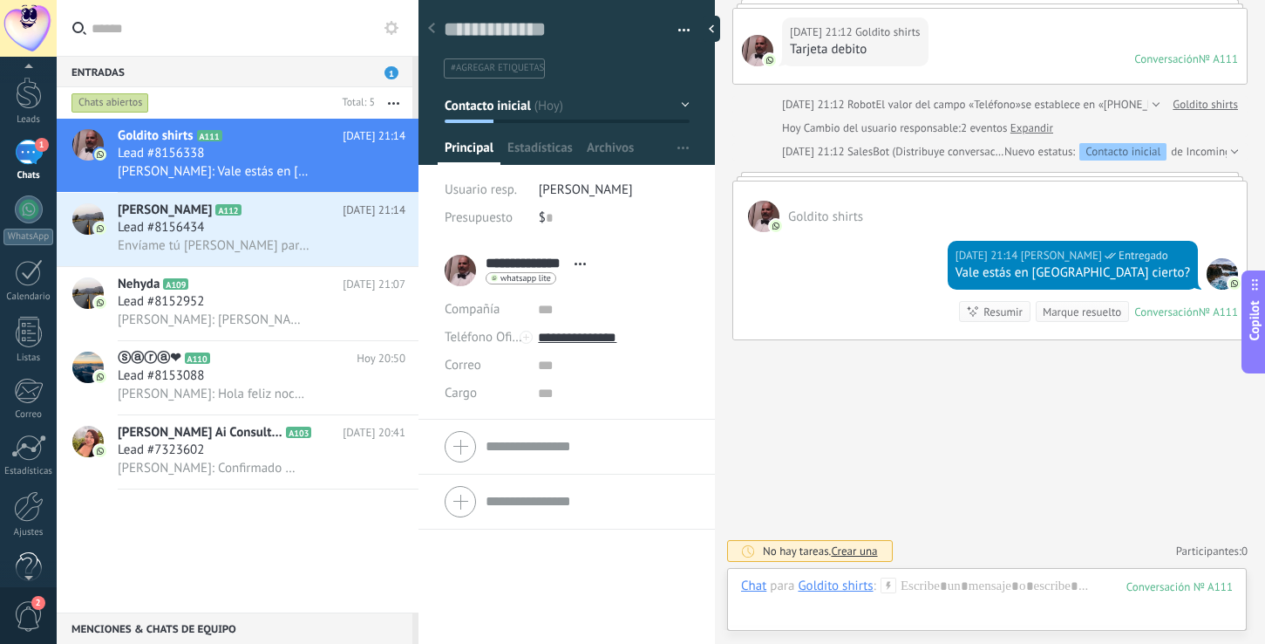
scroll to position [63, 0]
click at [24, 506] on div at bounding box center [29, 496] width 30 height 31
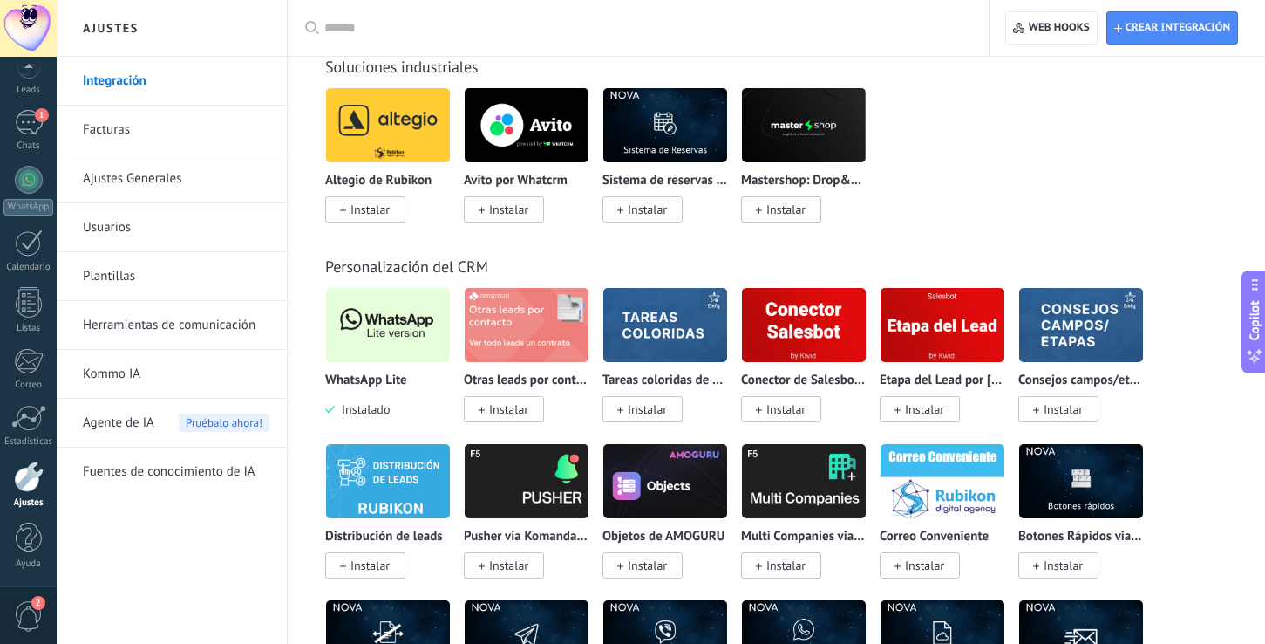
scroll to position [4079, 0]
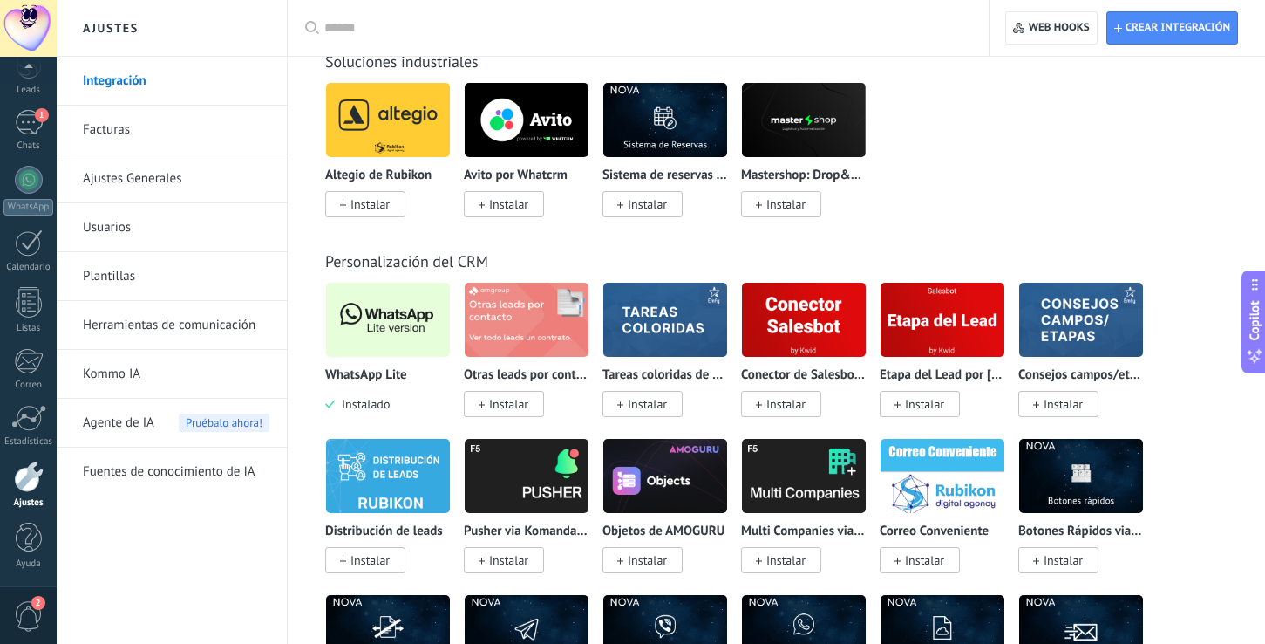
click at [400, 350] on img at bounding box center [388, 319] width 124 height 85
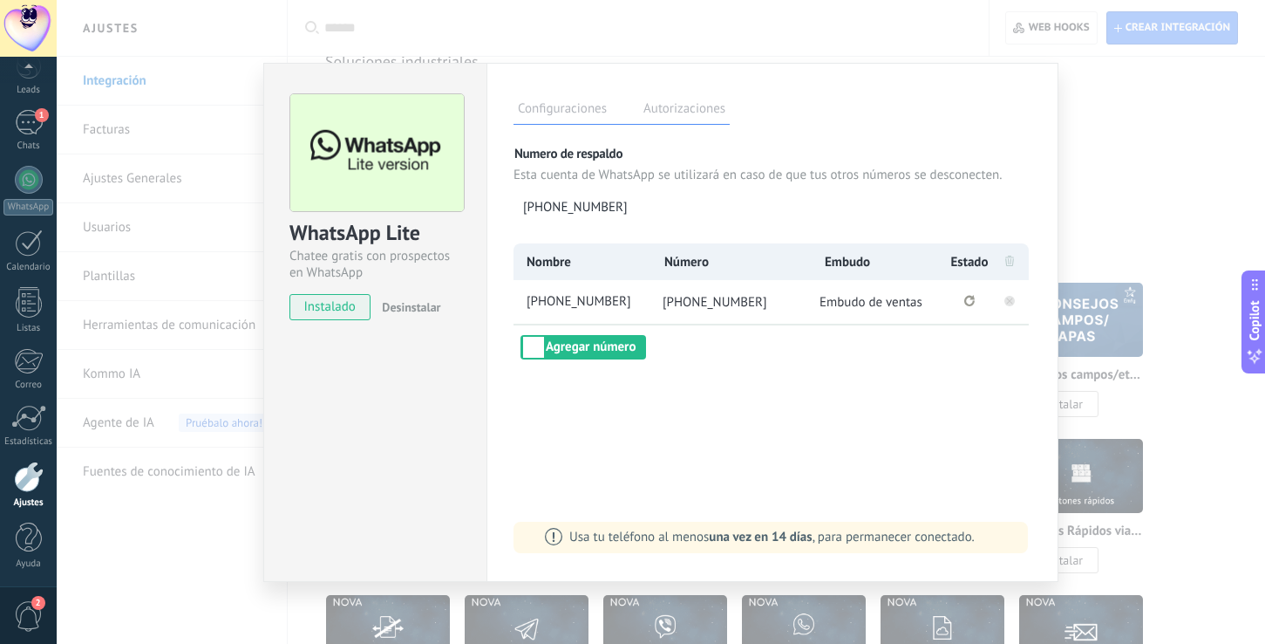
click at [1007, 300] on rect at bounding box center [1010, 301] width 10 height 10
